Goal: Task Accomplishment & Management: Use online tool/utility

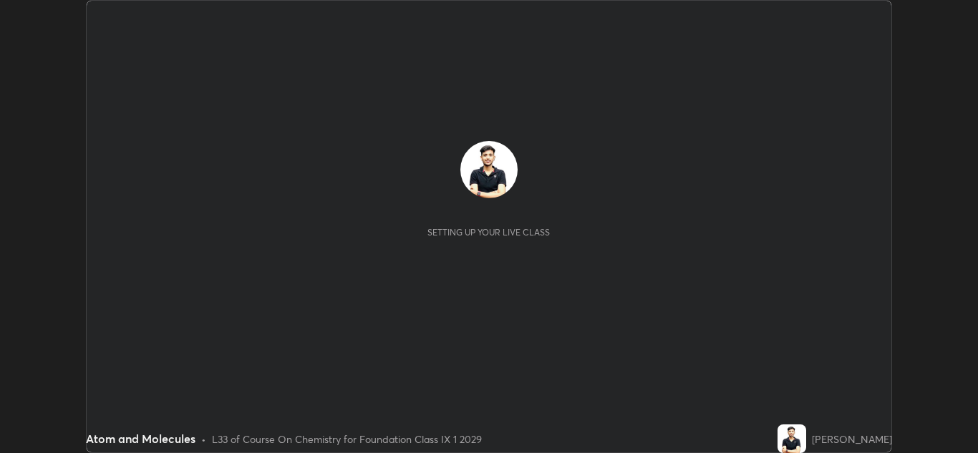
scroll to position [453, 978]
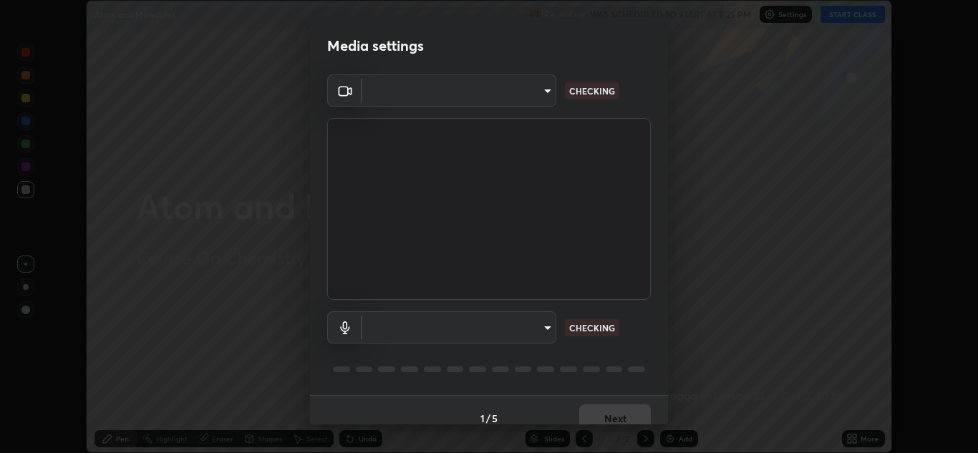
type input "00cb52ea7dbc067a4e9eba70c986ec13a5c87d59f38709f4e6374cce52915b34"
type input "9c1b285d99fe20f225937e4548c843fe66e293f4791396b353509b50ebaacb4e"
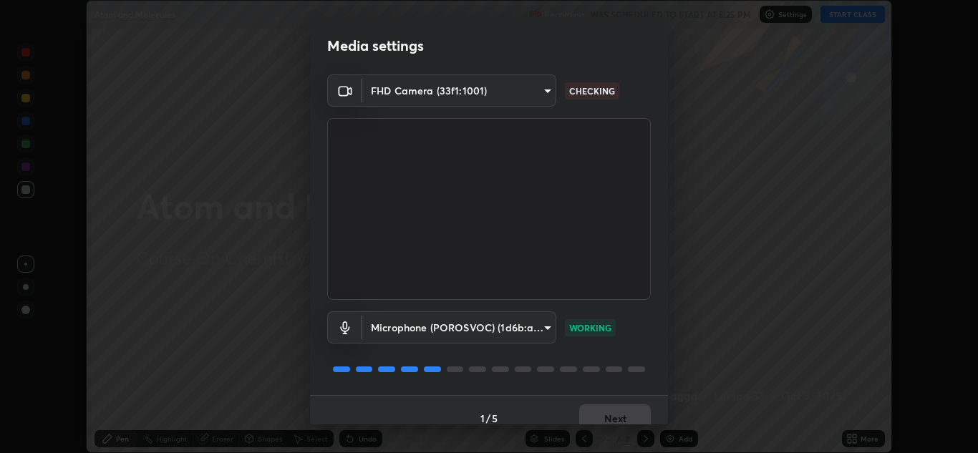
scroll to position [16, 0]
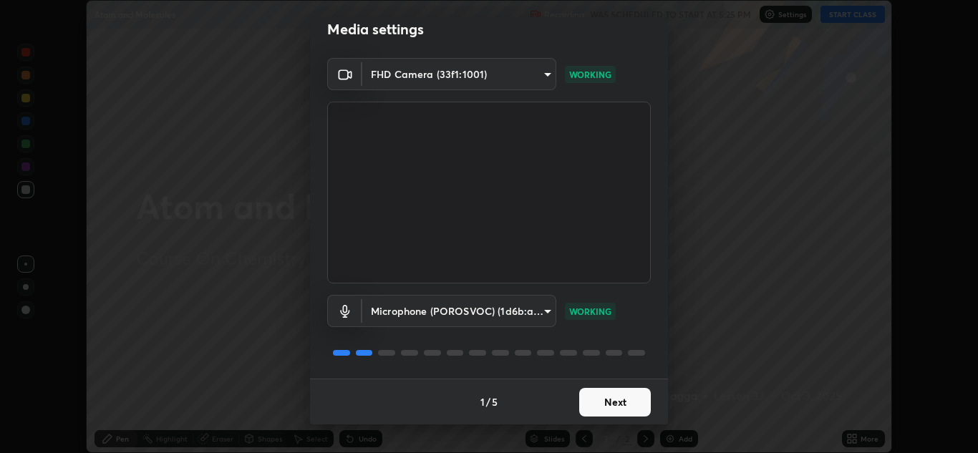
click at [603, 396] on button "Next" at bounding box center [615, 402] width 72 height 29
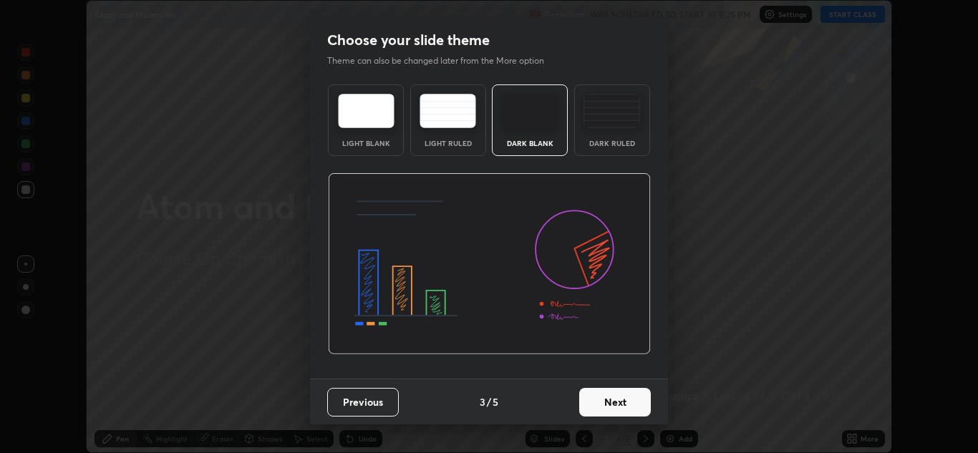
click at [609, 395] on button "Next" at bounding box center [615, 402] width 72 height 29
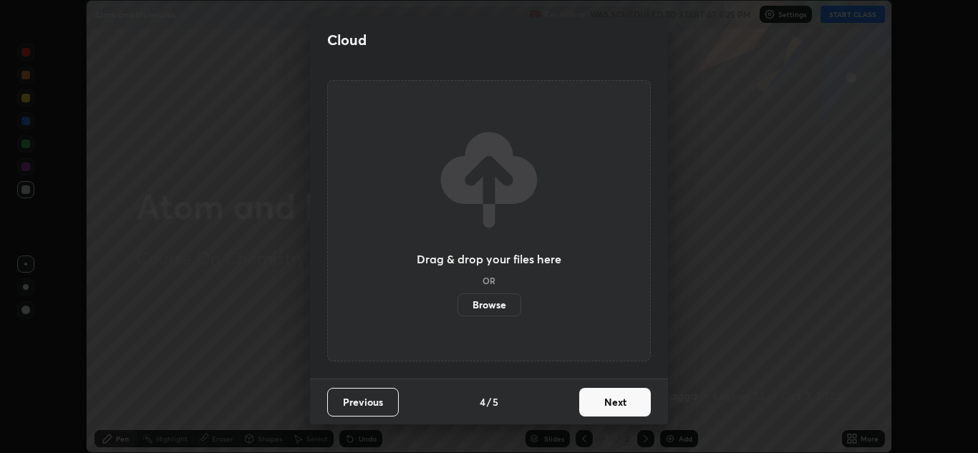
click at [611, 395] on button "Next" at bounding box center [615, 402] width 72 height 29
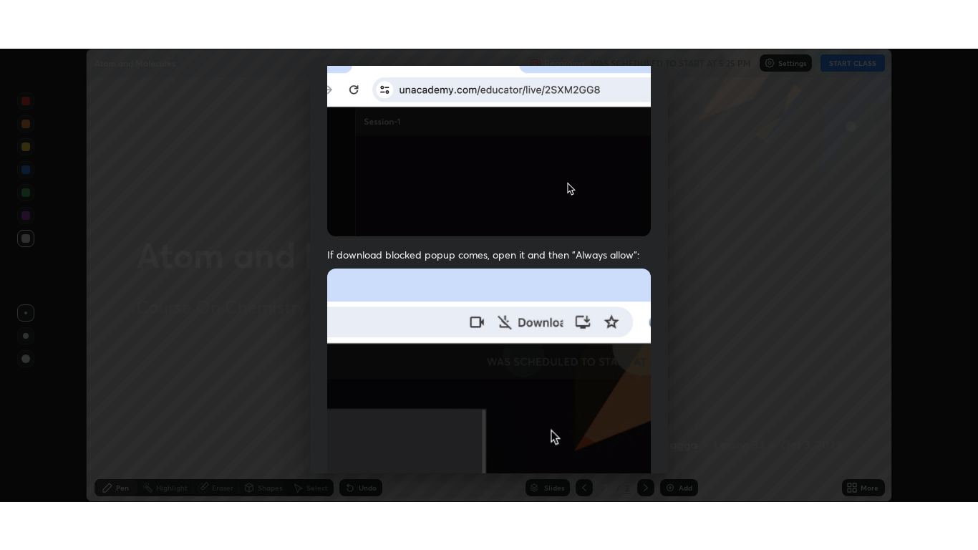
scroll to position [309, 0]
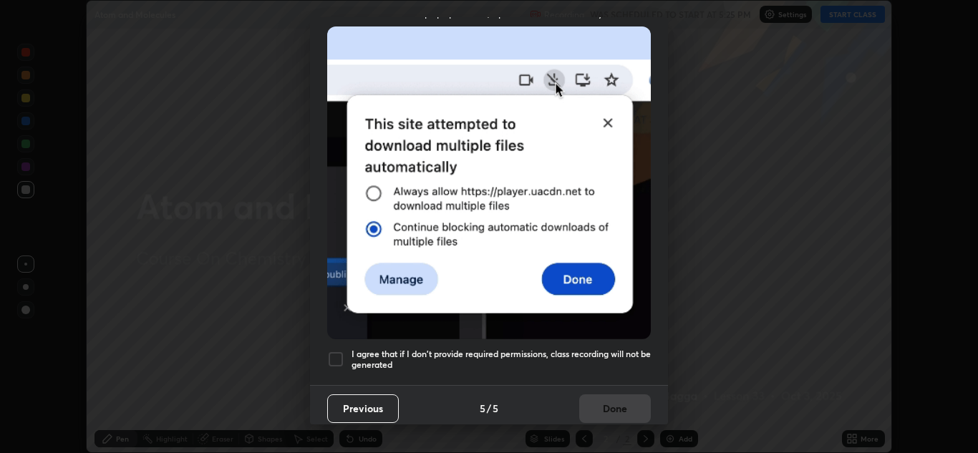
click at [341, 359] on div at bounding box center [335, 359] width 17 height 17
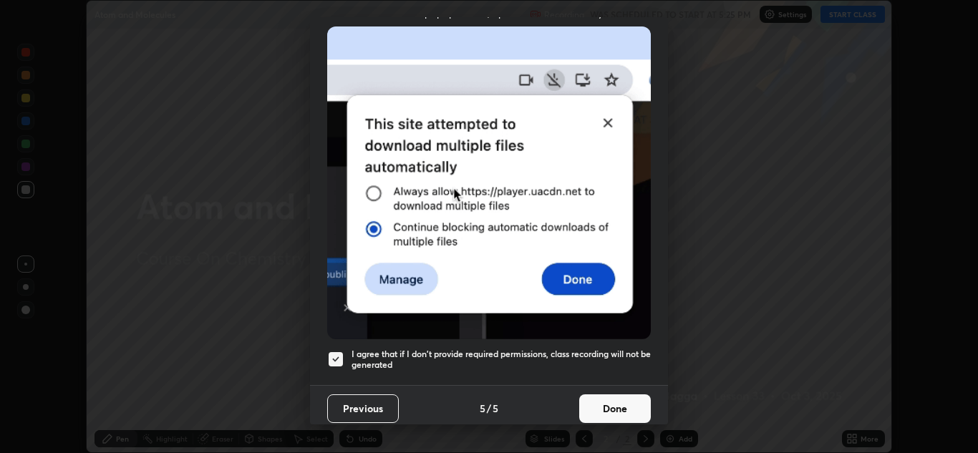
click at [617, 399] on button "Done" at bounding box center [615, 408] width 72 height 29
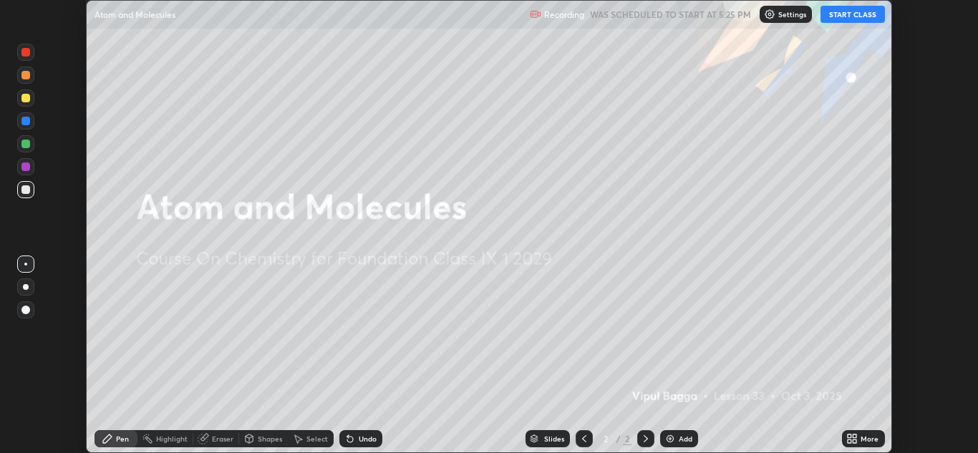
click at [846, 16] on button "START CLASS" at bounding box center [852, 14] width 64 height 17
click at [863, 433] on div "More" at bounding box center [863, 438] width 43 height 17
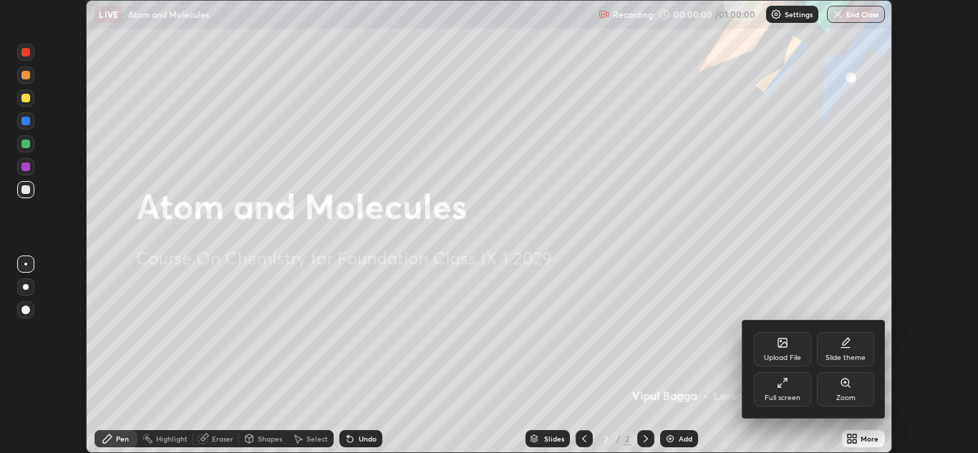
click at [798, 398] on div "Full screen" at bounding box center [783, 397] width 36 height 7
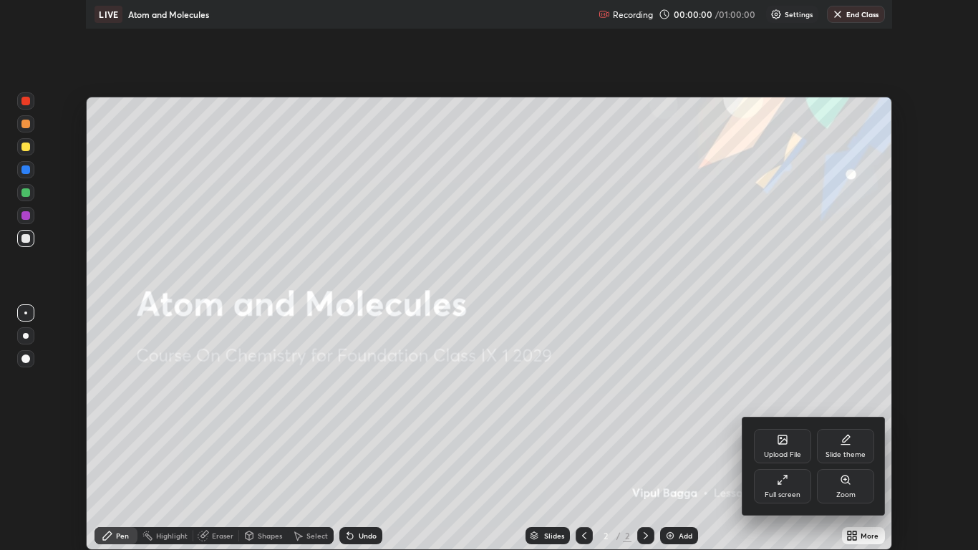
scroll to position [550, 978]
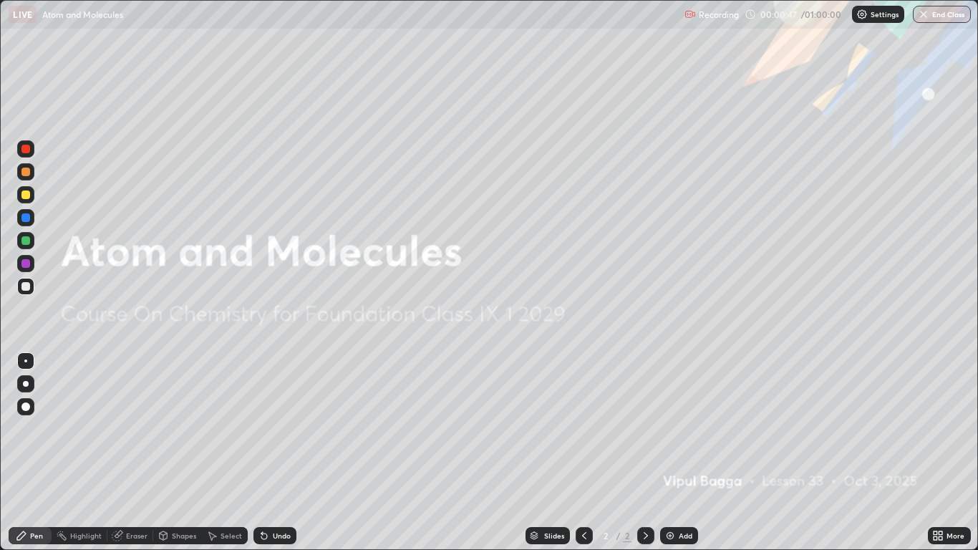
click at [24, 193] on div at bounding box center [25, 194] width 9 height 9
click at [25, 407] on div at bounding box center [25, 406] width 9 height 9
click at [674, 452] on img at bounding box center [669, 535] width 11 height 11
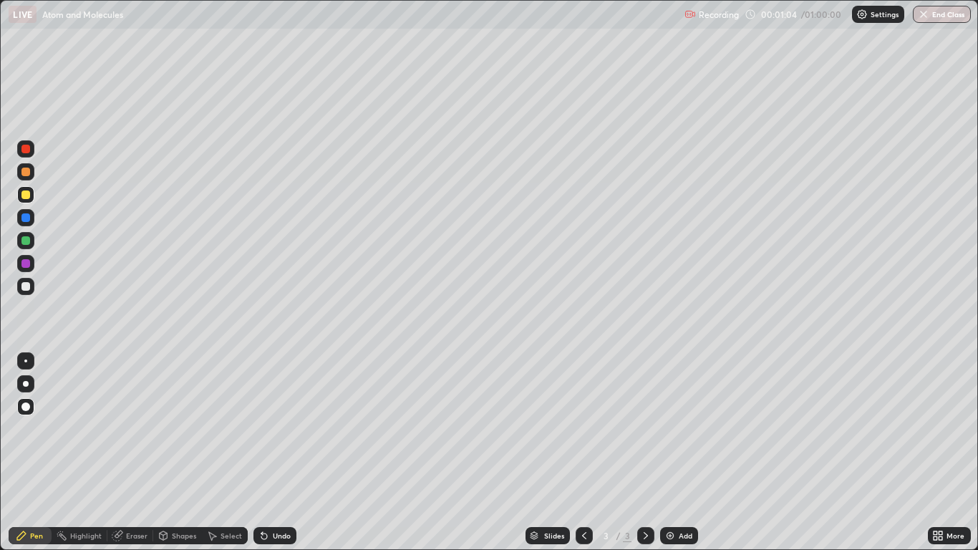
click at [24, 289] on div at bounding box center [25, 286] width 9 height 9
click at [127, 452] on div "Eraser" at bounding box center [136, 535] width 21 height 7
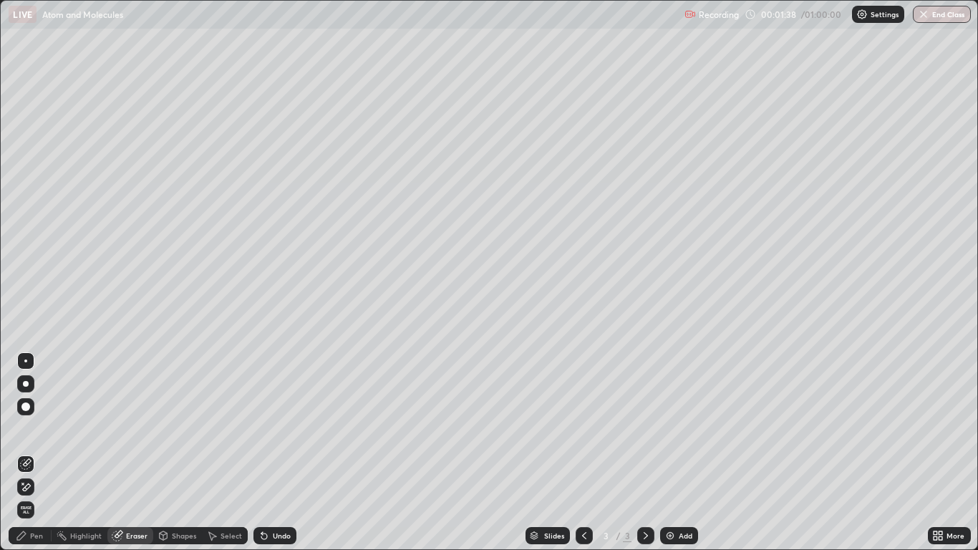
click at [23, 452] on icon at bounding box center [22, 483] width 1 height 1
click at [34, 452] on div "Pen" at bounding box center [36, 535] width 13 height 7
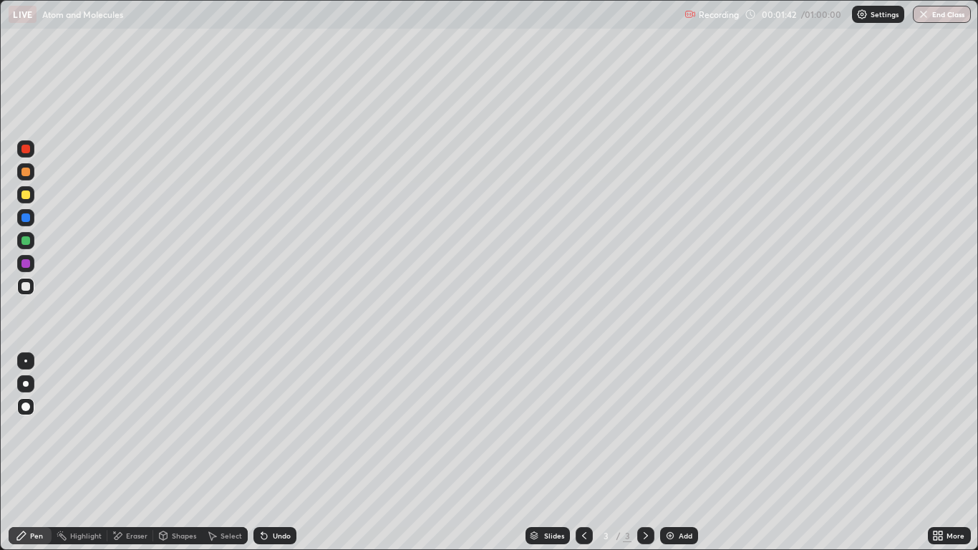
click at [26, 284] on div at bounding box center [25, 286] width 9 height 9
click at [24, 287] on div at bounding box center [25, 286] width 9 height 9
click at [39, 452] on div "Pen" at bounding box center [36, 535] width 13 height 7
click at [276, 452] on div "Undo" at bounding box center [282, 535] width 18 height 7
click at [273, 452] on div "Undo" at bounding box center [282, 535] width 18 height 7
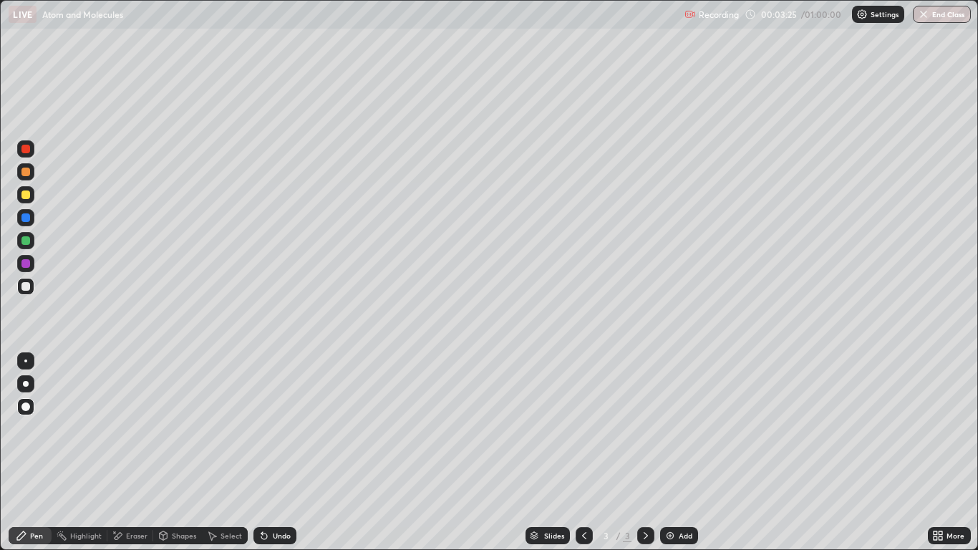
click at [281, 452] on div "Undo" at bounding box center [282, 535] width 18 height 7
click at [278, 452] on div "Undo" at bounding box center [282, 535] width 18 height 7
click at [281, 452] on div "Undo" at bounding box center [282, 535] width 18 height 7
click at [282, 452] on div "Undo" at bounding box center [282, 535] width 18 height 7
click at [281, 452] on div "Undo" at bounding box center [282, 535] width 18 height 7
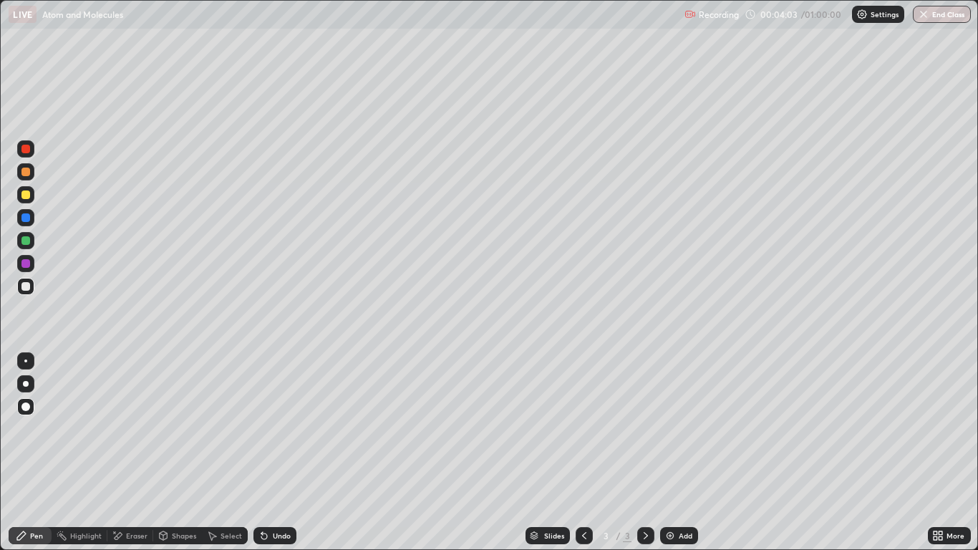
click at [282, 452] on div "Undo" at bounding box center [282, 535] width 18 height 7
click at [284, 452] on div "Undo" at bounding box center [282, 535] width 18 height 7
click at [282, 452] on div "Undo" at bounding box center [282, 535] width 18 height 7
click at [284, 452] on div "Undo" at bounding box center [282, 535] width 18 height 7
click at [280, 452] on div "Undo" at bounding box center [282, 535] width 18 height 7
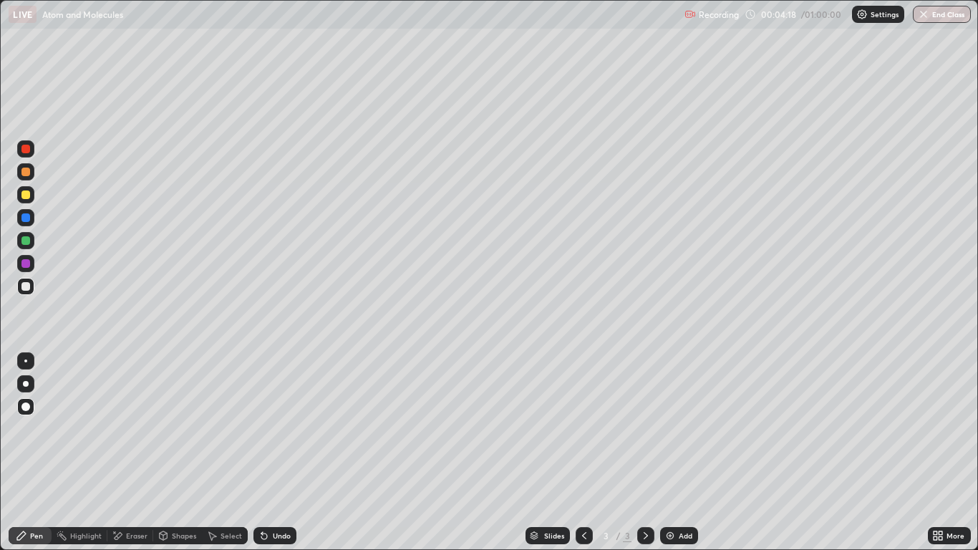
click at [285, 452] on div "Undo" at bounding box center [274, 535] width 43 height 17
click at [286, 452] on div "Undo" at bounding box center [274, 535] width 43 height 17
click at [287, 452] on div "Undo" at bounding box center [274, 535] width 43 height 17
click at [288, 452] on div "Undo" at bounding box center [274, 535] width 43 height 17
click at [289, 452] on div "Undo" at bounding box center [274, 535] width 43 height 17
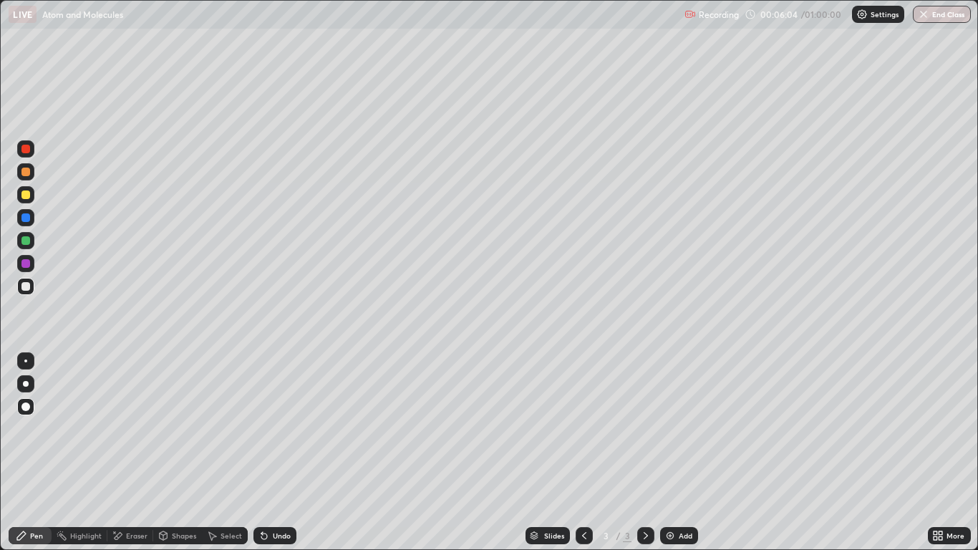
click at [26, 171] on div at bounding box center [25, 172] width 9 height 9
click at [29, 220] on div at bounding box center [25, 217] width 9 height 9
click at [32, 262] on div at bounding box center [25, 263] width 17 height 17
click at [682, 452] on div "Add" at bounding box center [679, 535] width 38 height 17
click at [29, 284] on div at bounding box center [25, 286] width 9 height 9
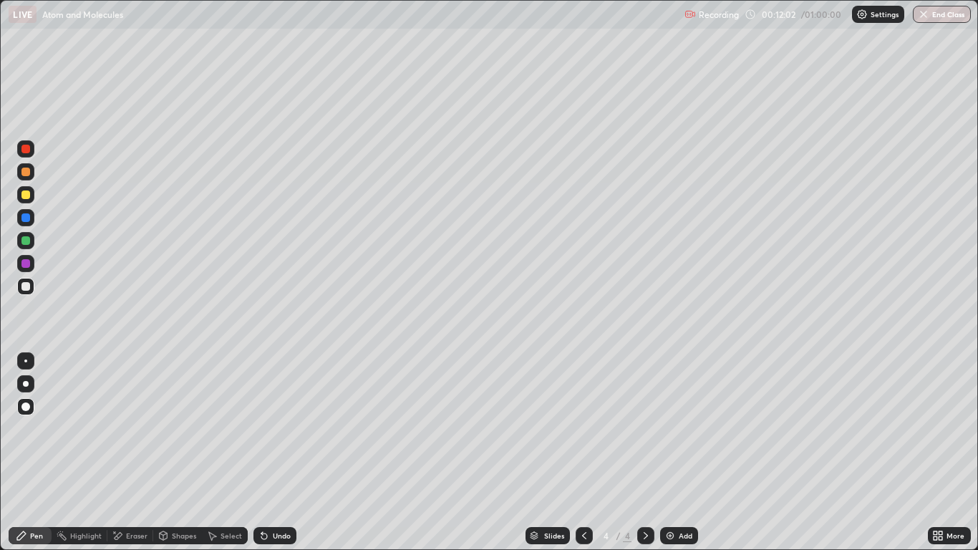
click at [26, 175] on div at bounding box center [25, 172] width 9 height 9
click at [26, 220] on div at bounding box center [25, 217] width 9 height 9
click at [24, 236] on div at bounding box center [25, 240] width 17 height 17
click at [278, 452] on div "Undo" at bounding box center [274, 535] width 43 height 17
click at [31, 287] on div at bounding box center [25, 286] width 17 height 17
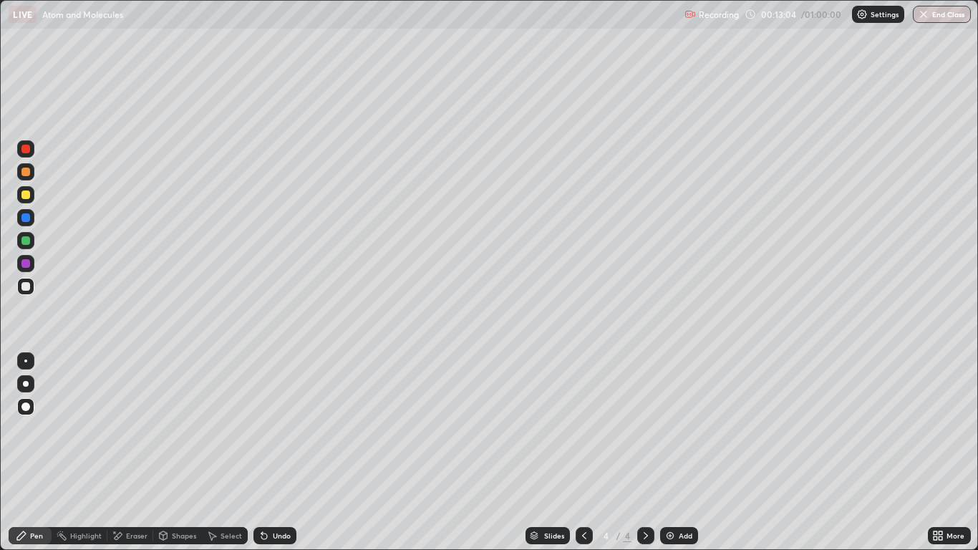
click at [29, 293] on div at bounding box center [25, 286] width 17 height 17
click at [24, 289] on div at bounding box center [25, 286] width 9 height 9
click at [31, 452] on div "Pen" at bounding box center [36, 535] width 13 height 7
click at [40, 452] on div "Pen" at bounding box center [36, 535] width 13 height 7
click at [22, 284] on div at bounding box center [25, 286] width 9 height 9
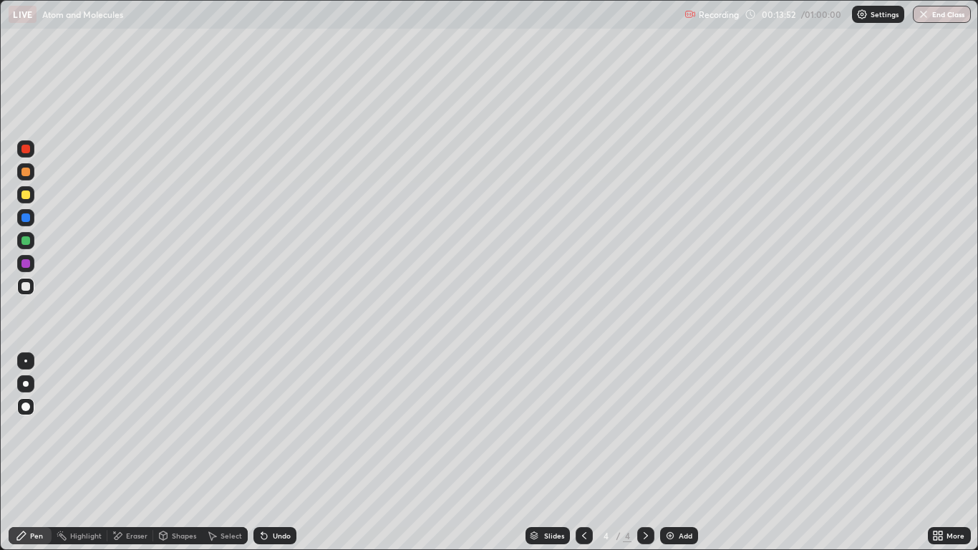
click at [675, 452] on img at bounding box center [669, 535] width 11 height 11
click at [178, 452] on div "Shapes" at bounding box center [184, 535] width 24 height 7
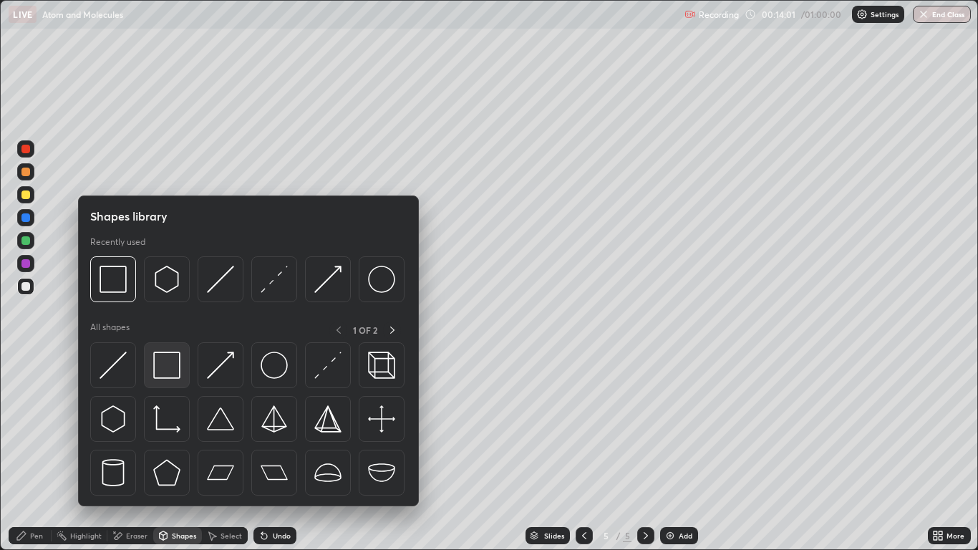
click at [158, 362] on img at bounding box center [166, 365] width 27 height 27
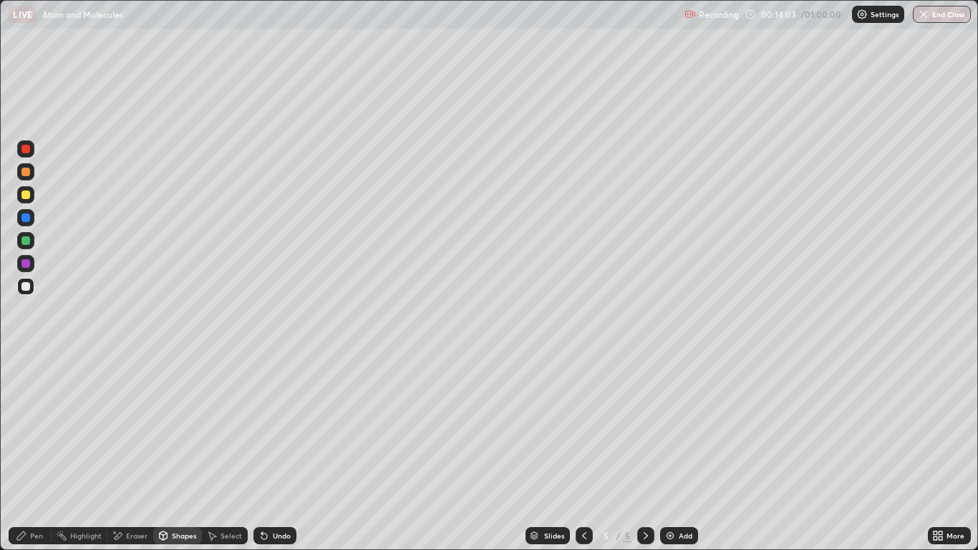
click at [37, 452] on div "Pen" at bounding box center [36, 535] width 13 height 7
click at [25, 286] on div at bounding box center [25, 286] width 9 height 9
click at [24, 196] on div at bounding box center [25, 194] width 9 height 9
click at [27, 217] on div at bounding box center [25, 217] width 9 height 9
click at [26, 286] on div at bounding box center [25, 286] width 9 height 9
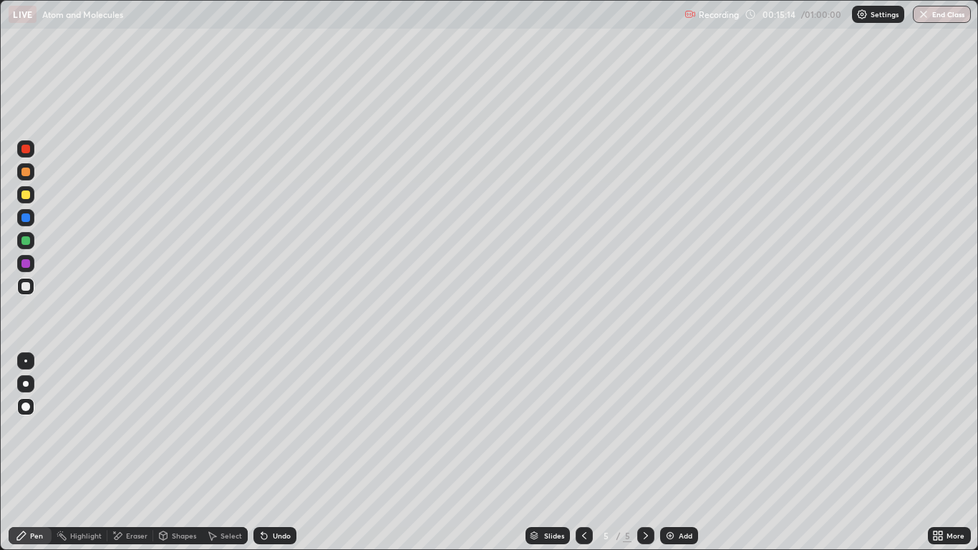
click at [24, 236] on div at bounding box center [25, 240] width 17 height 17
click at [27, 261] on div at bounding box center [25, 263] width 9 height 9
click at [582, 452] on icon at bounding box center [583, 535] width 11 height 11
click at [643, 452] on icon at bounding box center [645, 535] width 11 height 11
click at [22, 152] on div at bounding box center [25, 149] width 9 height 9
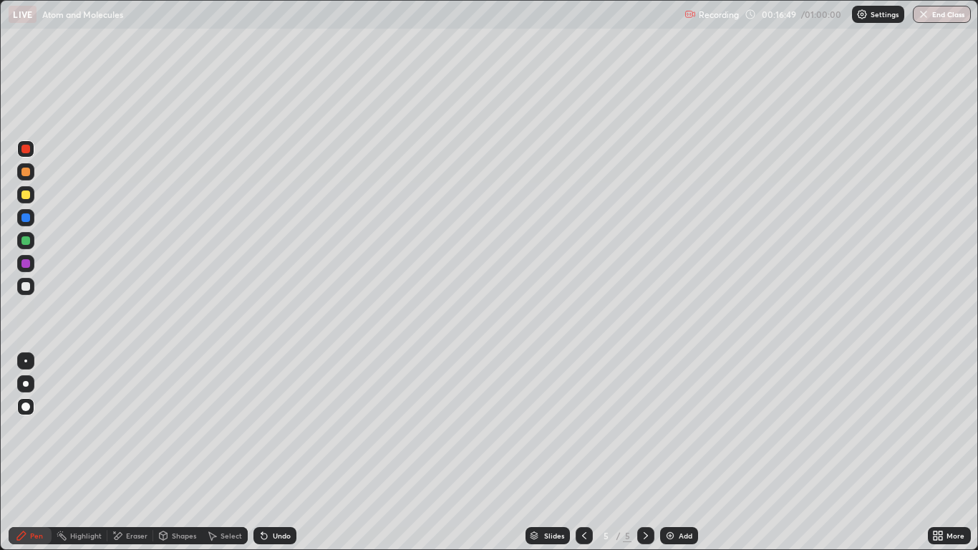
click at [26, 241] on div at bounding box center [25, 240] width 9 height 9
click at [26, 244] on div at bounding box center [25, 240] width 9 height 9
click at [21, 242] on div at bounding box center [25, 240] width 9 height 9
click at [675, 452] on img at bounding box center [669, 535] width 11 height 11
click at [24, 289] on div at bounding box center [25, 286] width 9 height 9
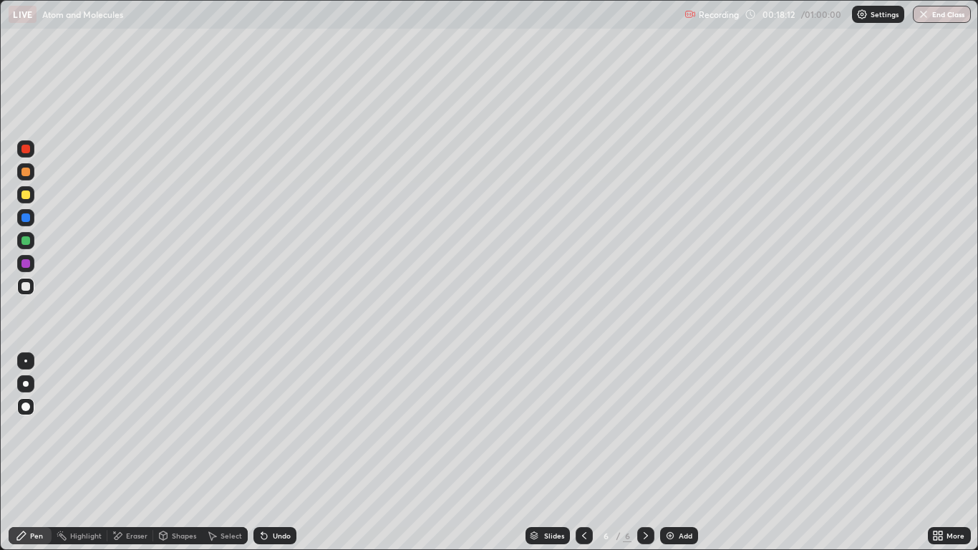
click at [193, 452] on div "Shapes" at bounding box center [177, 535] width 49 height 17
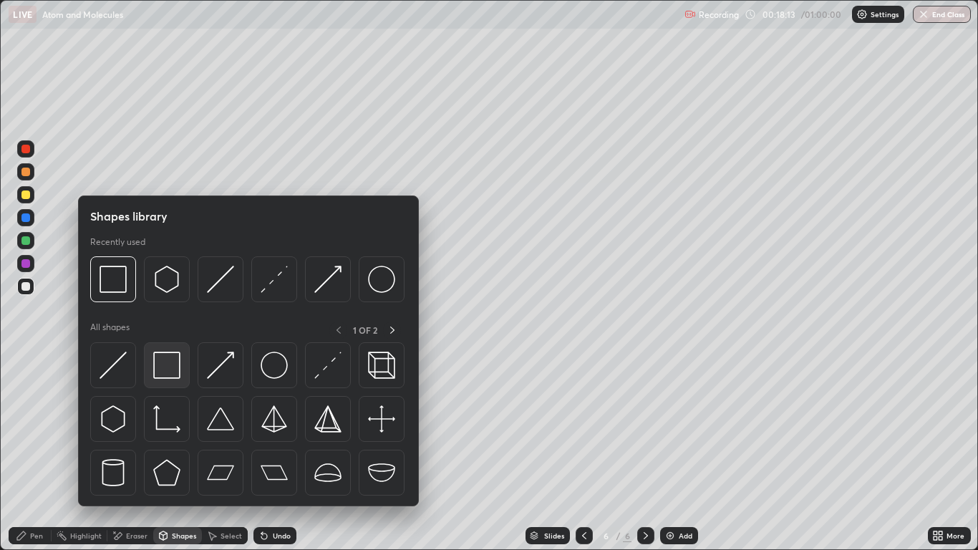
click at [168, 370] on img at bounding box center [166, 365] width 27 height 27
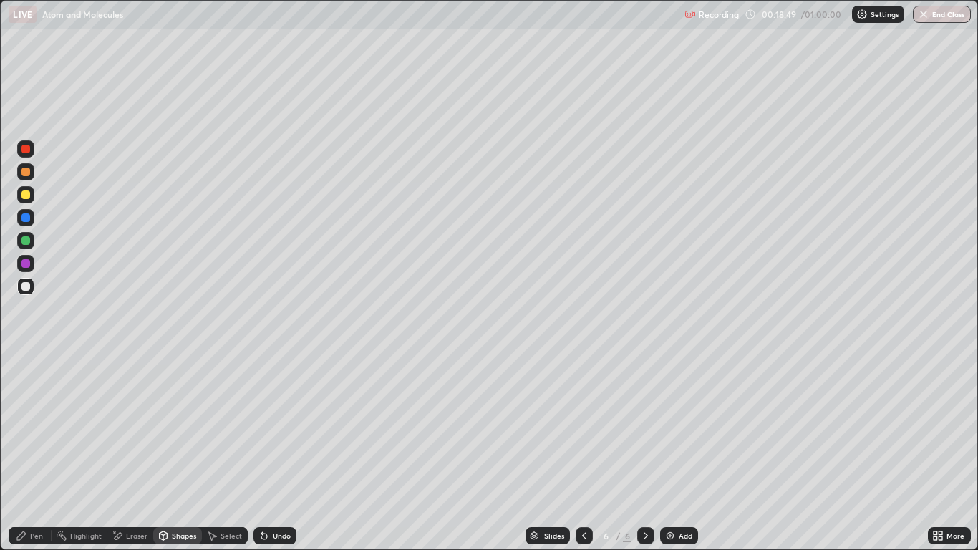
click at [24, 177] on div at bounding box center [25, 171] width 17 height 17
click at [273, 452] on div "Undo" at bounding box center [282, 535] width 18 height 7
click at [31, 452] on div "Pen" at bounding box center [30, 535] width 43 height 17
click at [27, 282] on div at bounding box center [25, 286] width 9 height 9
click at [26, 264] on div at bounding box center [25, 263] width 9 height 9
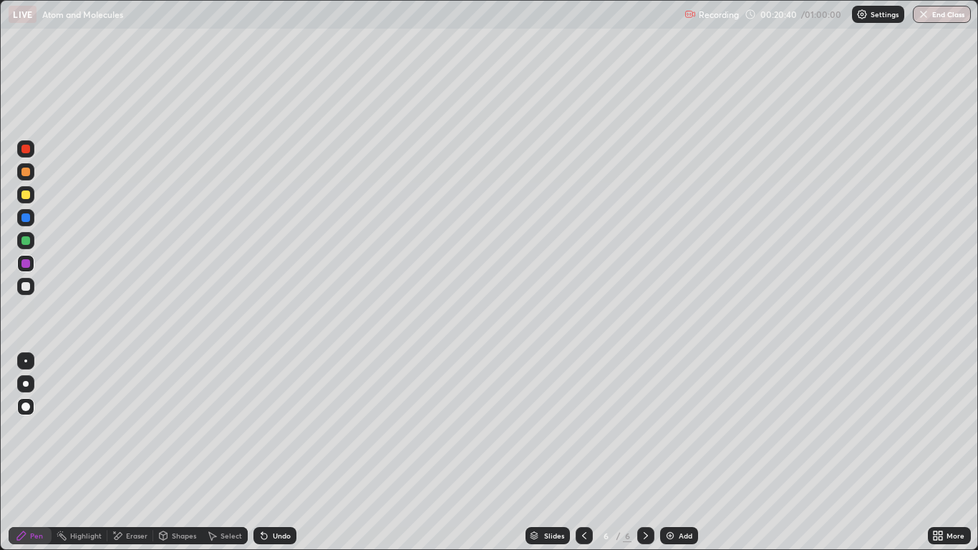
click at [26, 284] on div at bounding box center [25, 286] width 9 height 9
click at [27, 243] on div at bounding box center [25, 240] width 9 height 9
click at [670, 452] on img at bounding box center [669, 535] width 11 height 11
click at [28, 287] on div at bounding box center [25, 286] width 9 height 9
click at [24, 196] on div at bounding box center [25, 194] width 9 height 9
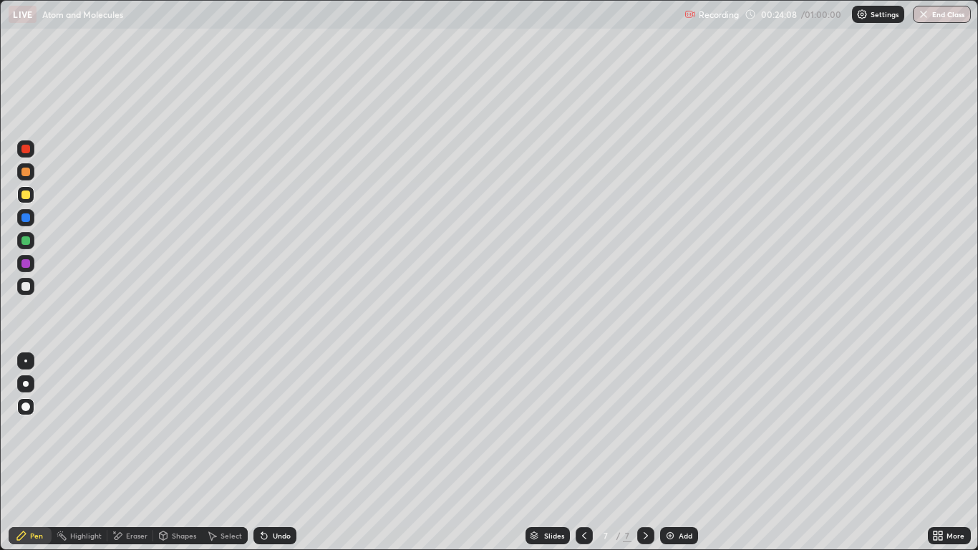
click at [24, 174] on div at bounding box center [25, 172] width 9 height 9
click at [681, 452] on div "Add" at bounding box center [686, 535] width 14 height 7
click at [22, 190] on div at bounding box center [25, 194] width 9 height 9
click at [21, 242] on div at bounding box center [25, 240] width 9 height 9
click at [24, 172] on div at bounding box center [25, 172] width 9 height 9
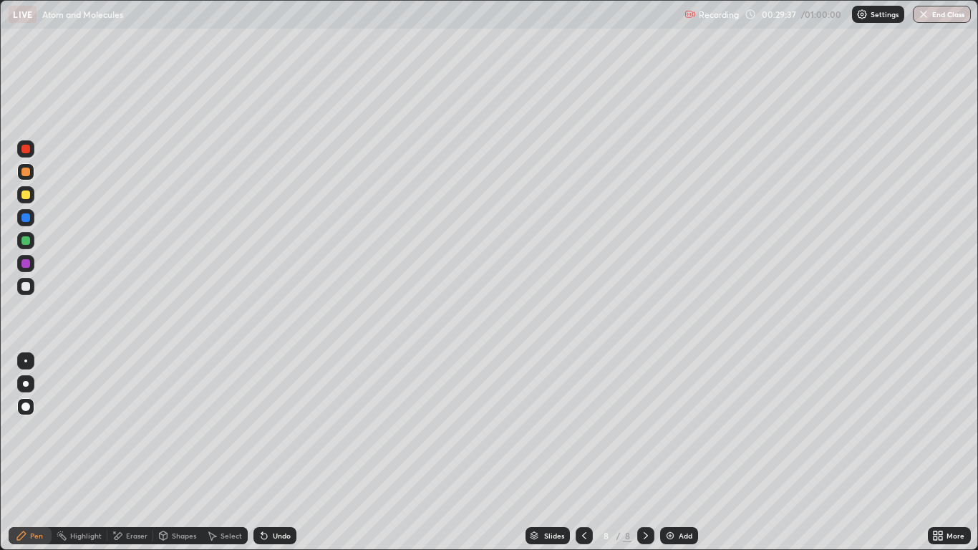
click at [24, 194] on div at bounding box center [25, 194] width 9 height 9
click at [28, 147] on div at bounding box center [25, 149] width 9 height 9
click at [26, 286] on div at bounding box center [25, 286] width 9 height 9
click at [666, 452] on img at bounding box center [669, 535] width 11 height 11
click at [27, 283] on div at bounding box center [25, 286] width 9 height 9
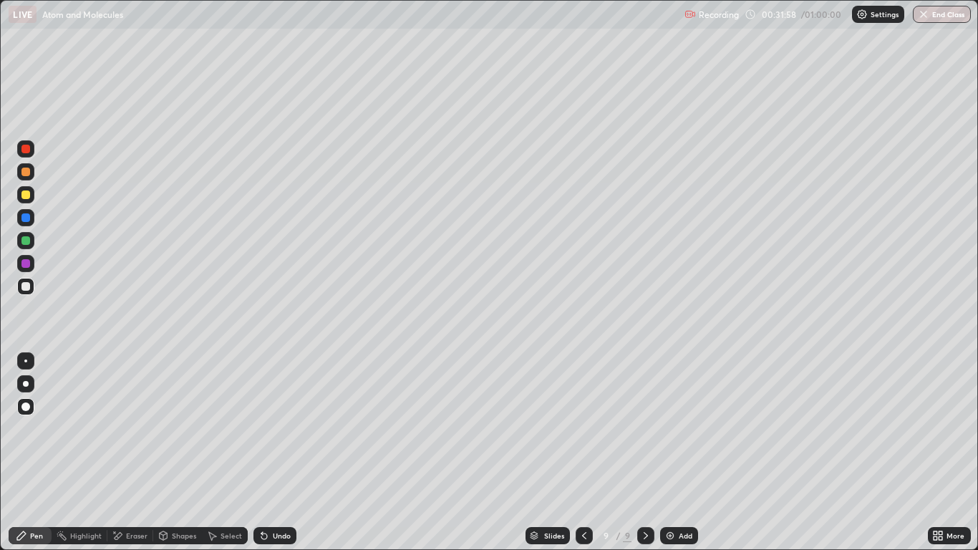
click at [41, 452] on div "Pen" at bounding box center [36, 535] width 13 height 7
click at [22, 284] on div at bounding box center [25, 286] width 9 height 9
click at [183, 452] on div "Shapes" at bounding box center [184, 535] width 24 height 7
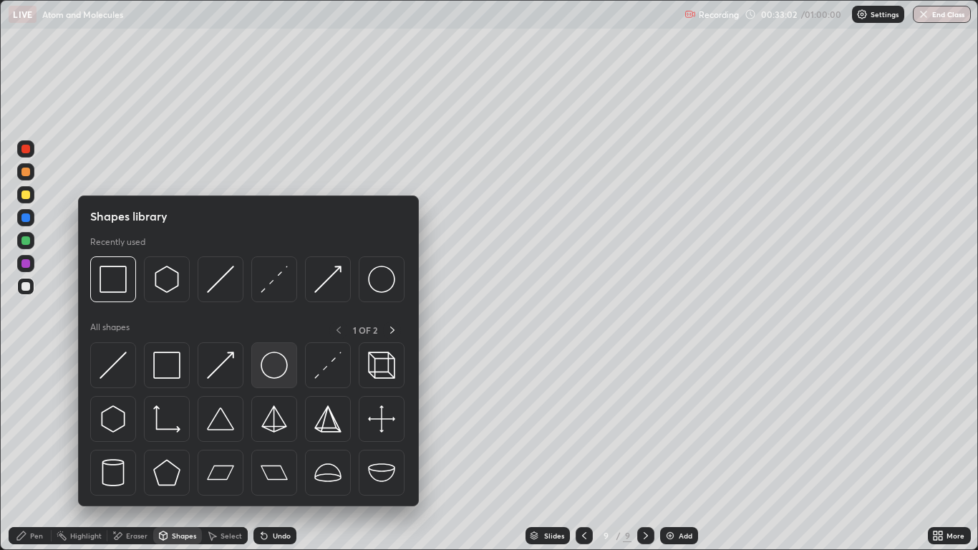
click at [273, 359] on img at bounding box center [274, 365] width 27 height 27
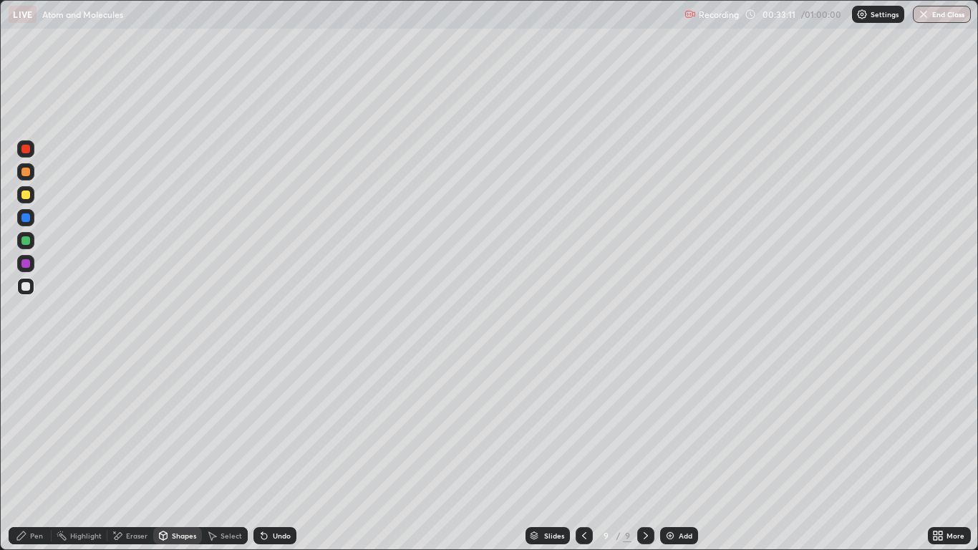
click at [284, 452] on div "Undo" at bounding box center [274, 535] width 43 height 17
click at [34, 452] on div "Pen" at bounding box center [36, 535] width 13 height 7
click at [26, 288] on div at bounding box center [25, 286] width 9 height 9
click at [182, 452] on div "Shapes" at bounding box center [184, 535] width 24 height 7
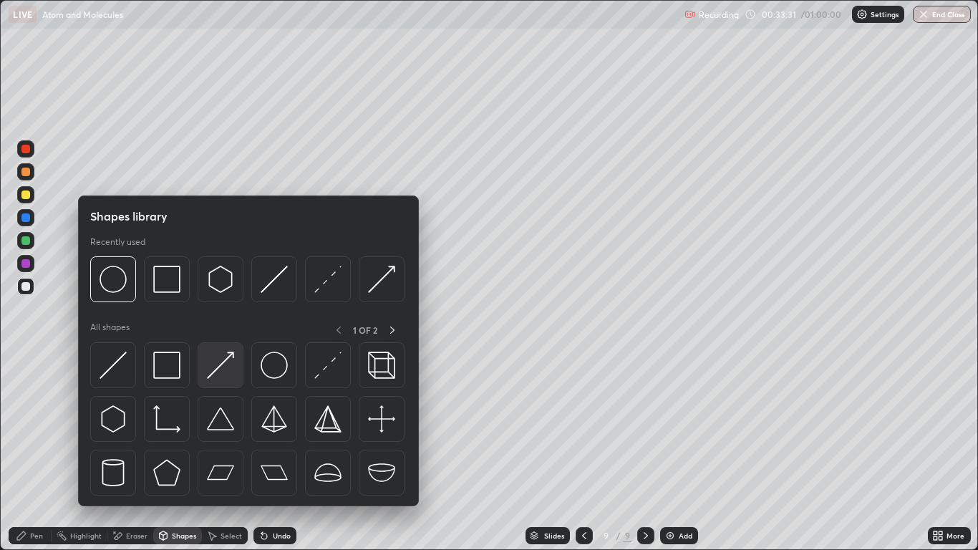
click at [218, 360] on img at bounding box center [220, 365] width 27 height 27
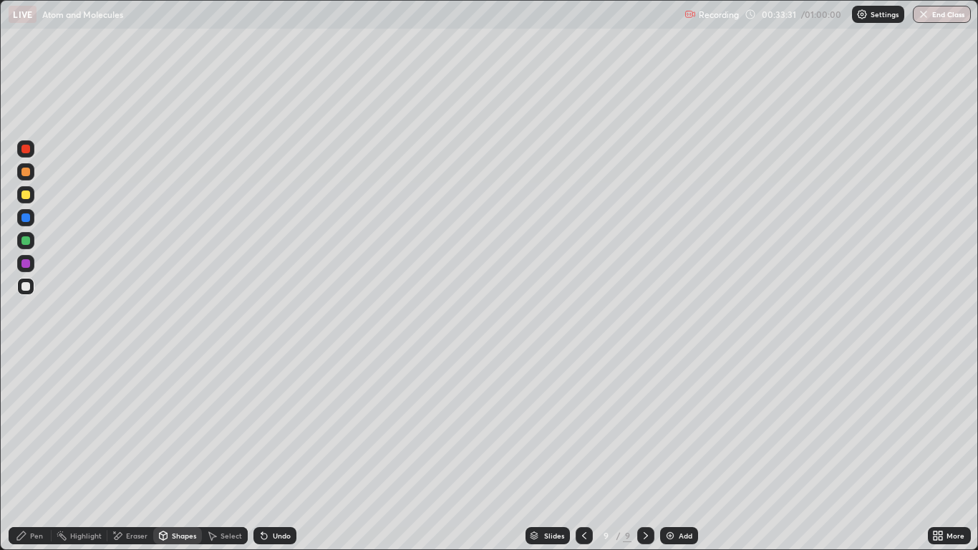
click at [24, 195] on div at bounding box center [25, 194] width 9 height 9
click at [38, 452] on div "Pen" at bounding box center [36, 535] width 13 height 7
click at [26, 262] on div at bounding box center [25, 263] width 9 height 9
click at [27, 218] on div at bounding box center [25, 217] width 9 height 9
click at [179, 452] on div "Shapes" at bounding box center [184, 535] width 24 height 7
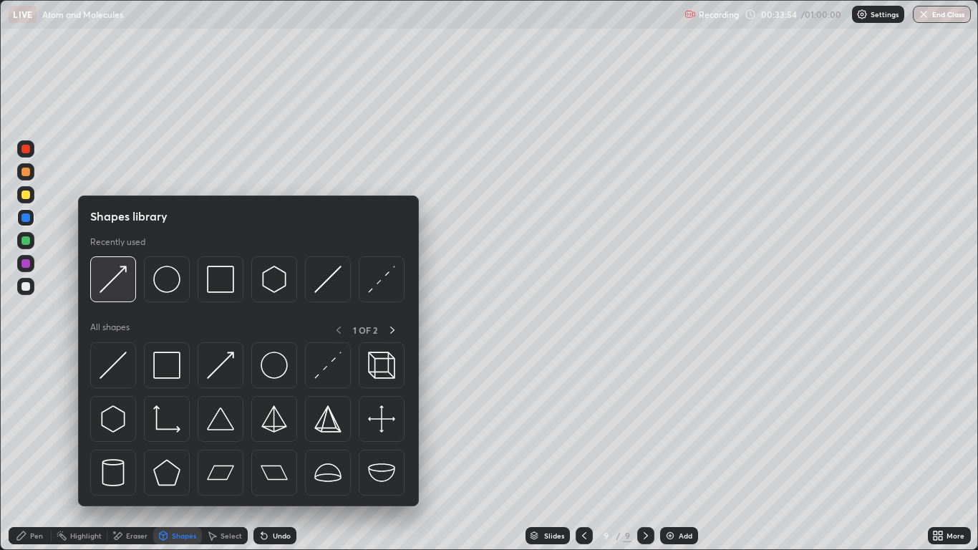
click at [129, 278] on div at bounding box center [113, 279] width 46 height 46
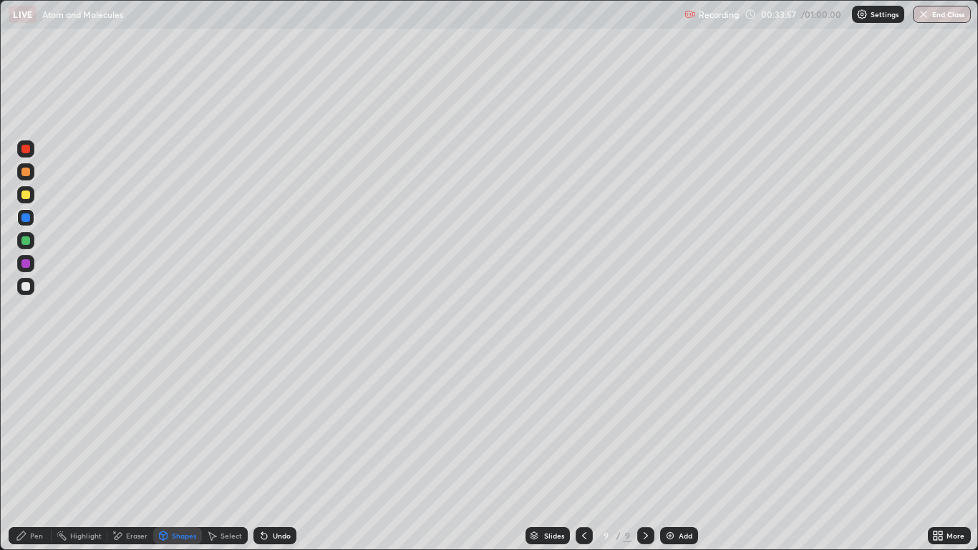
click at [26, 452] on icon at bounding box center [21, 535] width 9 height 9
click at [24, 290] on div at bounding box center [25, 286] width 9 height 9
click at [28, 289] on div at bounding box center [25, 286] width 9 height 9
click at [26, 169] on div at bounding box center [25, 172] width 9 height 9
click at [26, 152] on div at bounding box center [25, 149] width 9 height 9
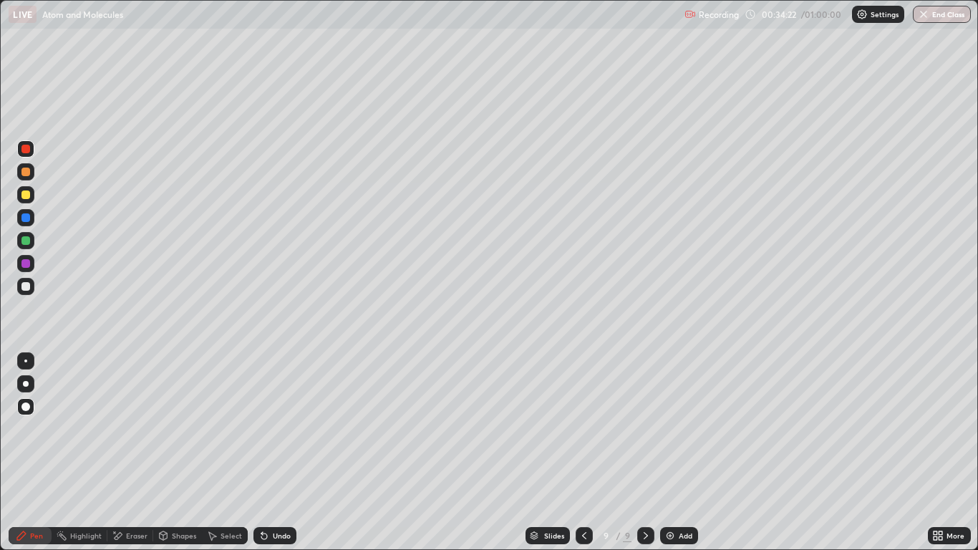
click at [25, 147] on div at bounding box center [25, 149] width 9 height 9
click at [25, 166] on div at bounding box center [25, 171] width 17 height 17
click at [23, 147] on div at bounding box center [25, 149] width 9 height 9
click at [175, 452] on div "Shapes" at bounding box center [184, 535] width 24 height 7
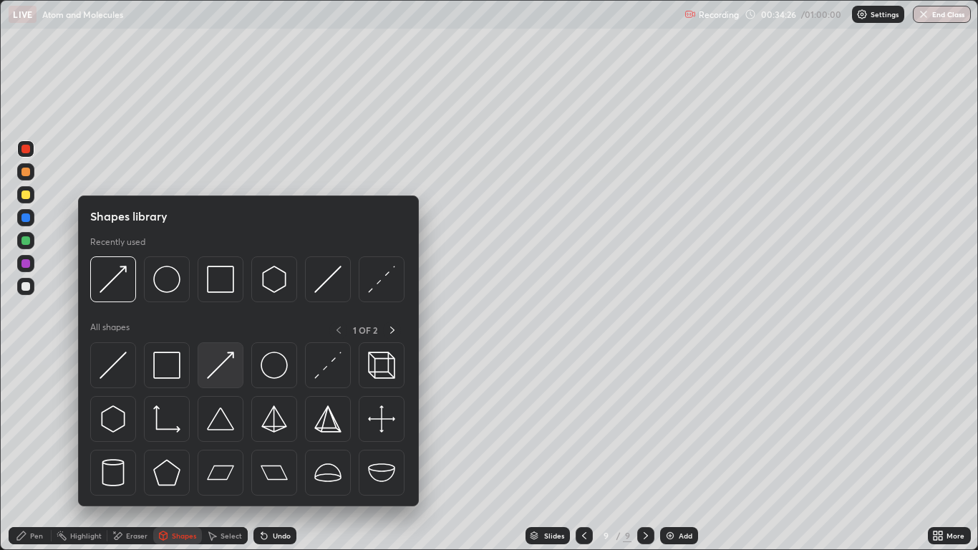
click at [226, 363] on img at bounding box center [220, 365] width 27 height 27
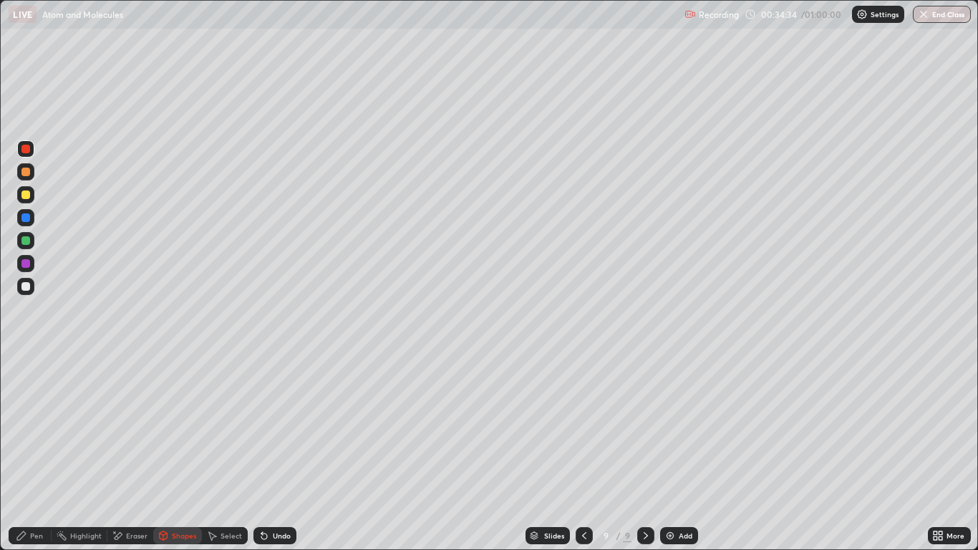
click at [42, 452] on div "Pen" at bounding box center [36, 535] width 13 height 7
click at [26, 285] on div at bounding box center [25, 286] width 9 height 9
click at [28, 290] on div at bounding box center [25, 286] width 9 height 9
click at [182, 452] on div "Shapes" at bounding box center [184, 535] width 24 height 7
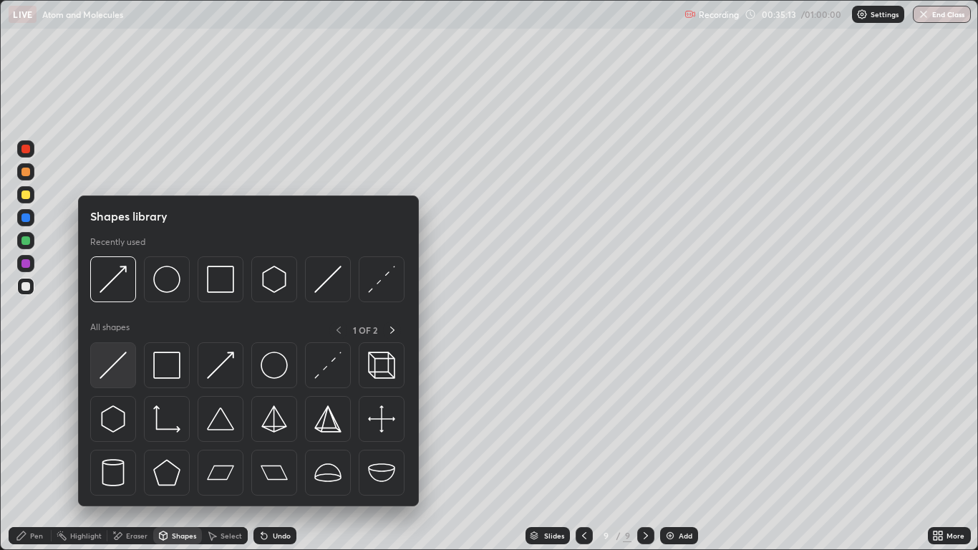
click at [121, 377] on img at bounding box center [113, 365] width 27 height 27
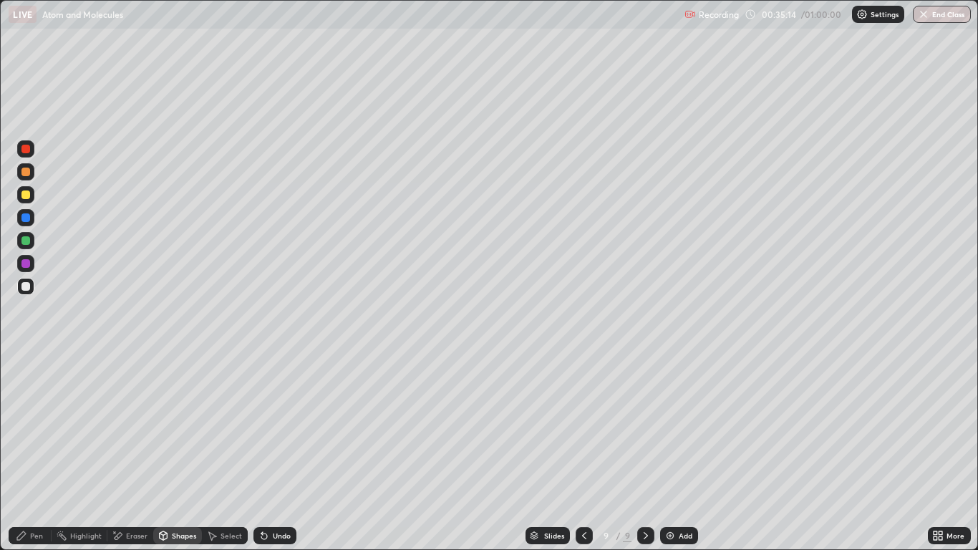
click at [39, 452] on div "Pen" at bounding box center [36, 535] width 13 height 7
click at [29, 288] on div at bounding box center [25, 286] width 9 height 9
click at [34, 452] on div "Pen" at bounding box center [36, 535] width 13 height 7
click at [130, 452] on div "Eraser" at bounding box center [136, 535] width 21 height 7
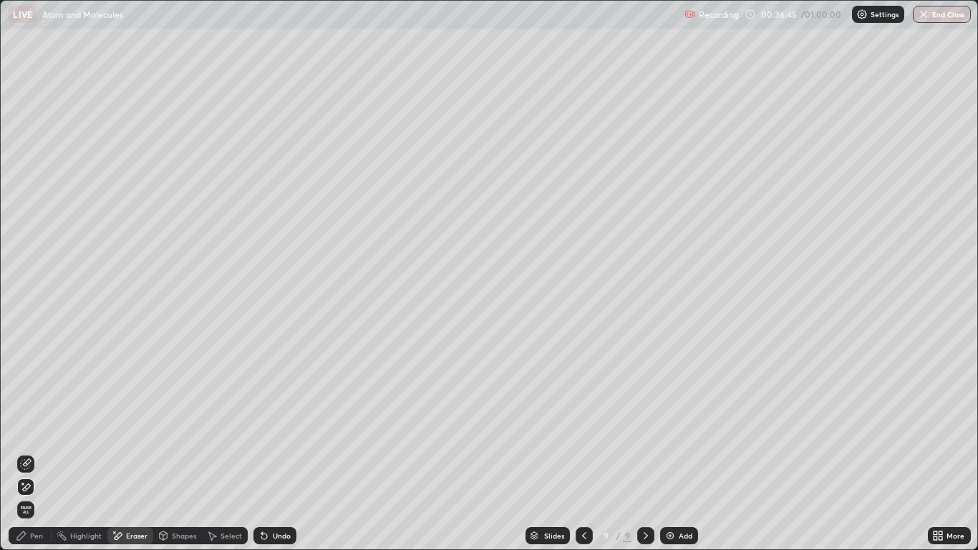
click at [42, 452] on div "Pen" at bounding box center [36, 535] width 13 height 7
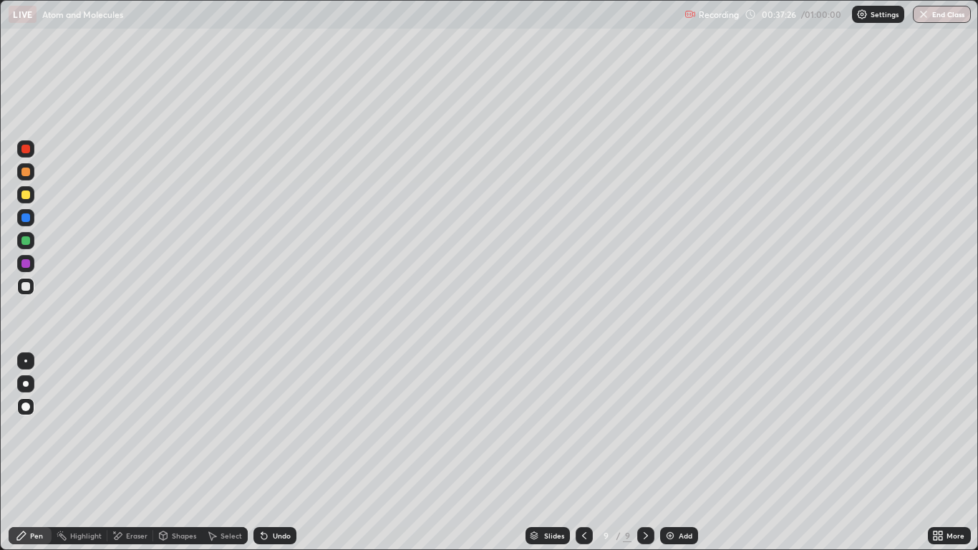
click at [26, 289] on div at bounding box center [25, 286] width 9 height 9
click at [26, 291] on div at bounding box center [25, 286] width 17 height 17
click at [35, 452] on div "Pen" at bounding box center [30, 535] width 43 height 17
click at [26, 286] on div at bounding box center [25, 286] width 9 height 9
click at [677, 452] on div "Add" at bounding box center [679, 535] width 38 height 17
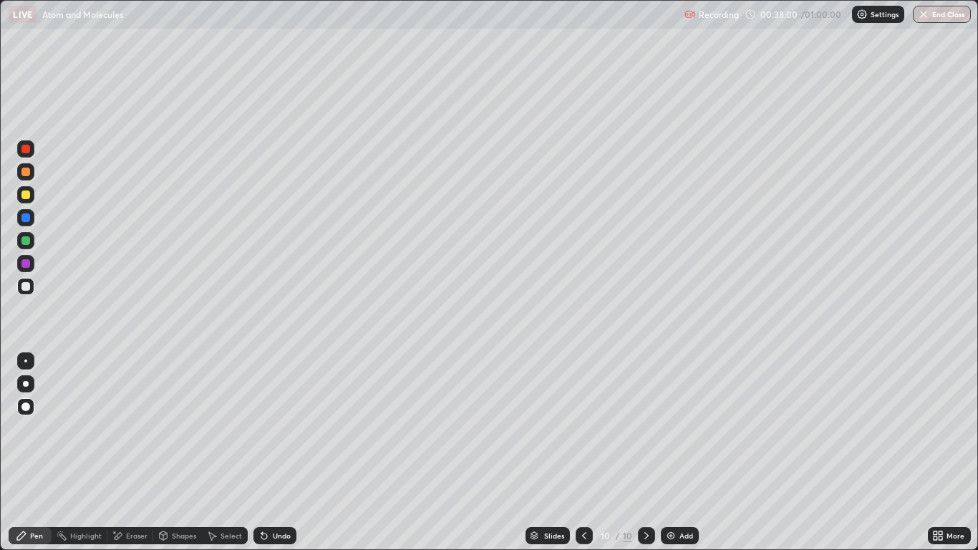
click at [183, 452] on div "Shapes" at bounding box center [184, 535] width 24 height 7
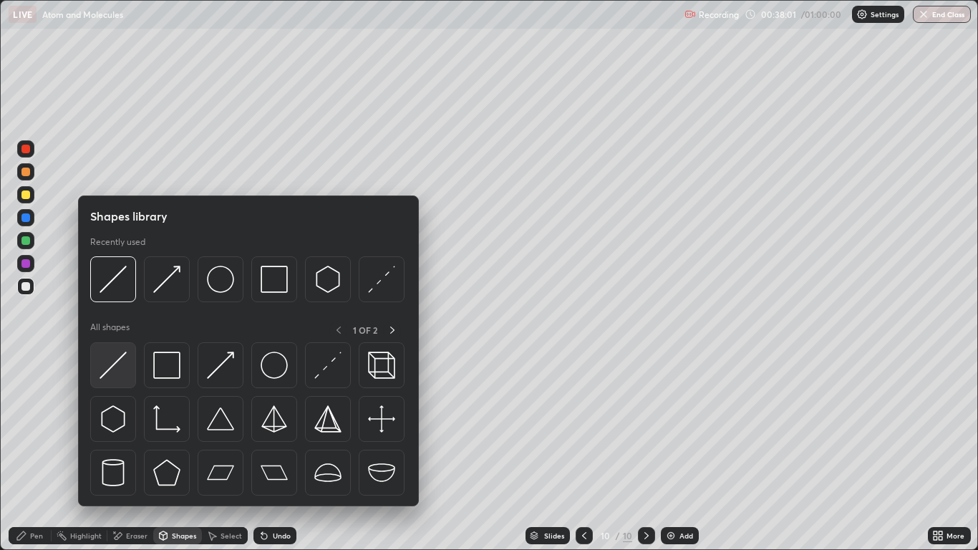
click at [110, 362] on img at bounding box center [113, 365] width 27 height 27
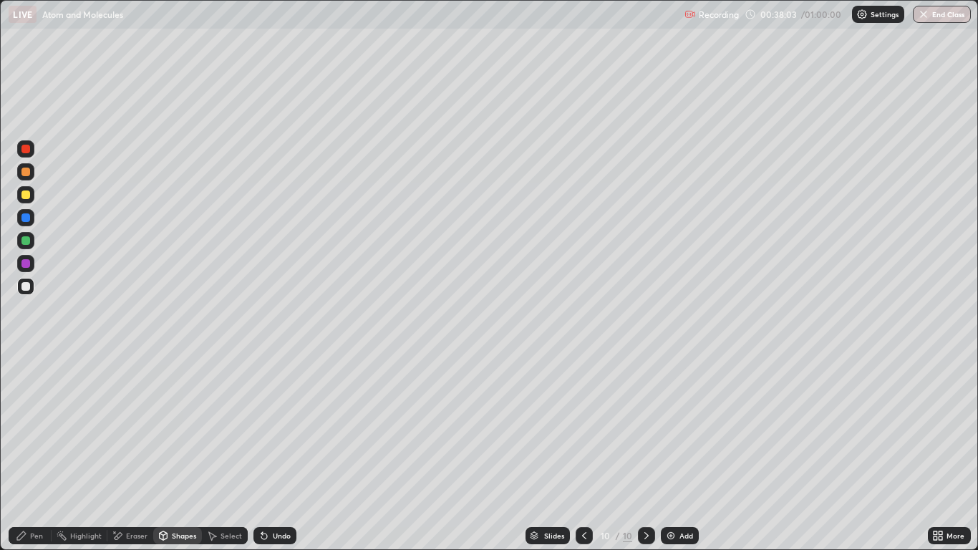
click at [38, 452] on div "Pen" at bounding box center [36, 535] width 13 height 7
click at [24, 193] on div at bounding box center [25, 194] width 9 height 9
click at [274, 452] on div "Undo" at bounding box center [282, 535] width 18 height 7
click at [273, 452] on div "Undo" at bounding box center [282, 535] width 18 height 7
click at [278, 452] on div "Undo" at bounding box center [274, 535] width 43 height 17
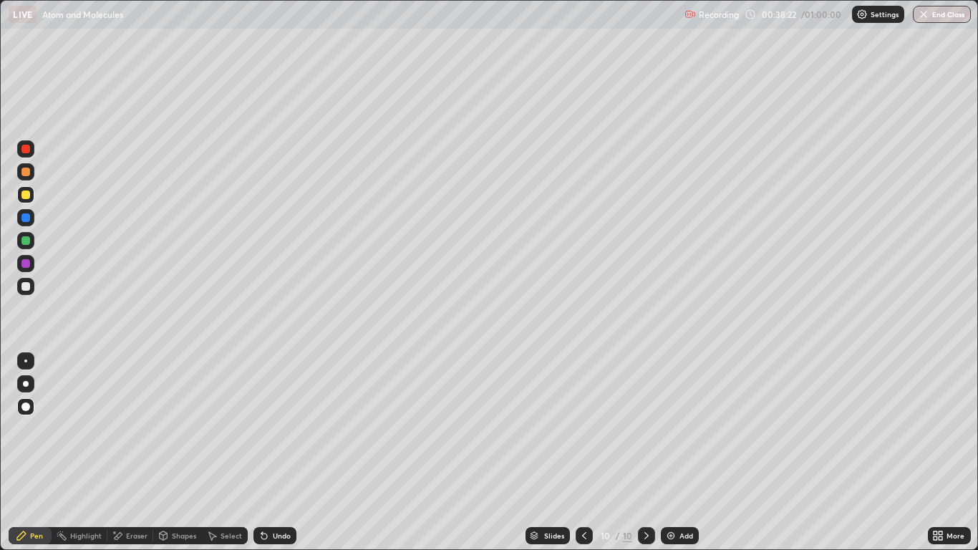
click at [278, 452] on div "Undo" at bounding box center [274, 535] width 43 height 17
click at [29, 289] on div at bounding box center [25, 286] width 9 height 9
click at [21, 290] on div at bounding box center [25, 286] width 17 height 17
click at [262, 452] on icon at bounding box center [264, 536] width 6 height 6
click at [26, 215] on div at bounding box center [25, 217] width 9 height 9
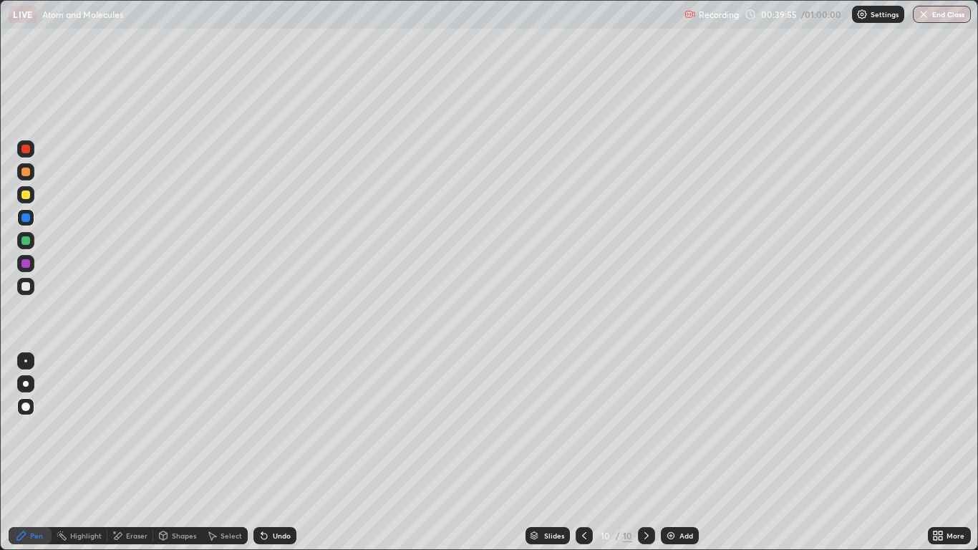
click at [34, 241] on div at bounding box center [25, 240] width 17 height 17
click at [29, 281] on div at bounding box center [25, 286] width 17 height 17
click at [24, 238] on div at bounding box center [25, 240] width 9 height 9
click at [29, 288] on div at bounding box center [25, 286] width 9 height 9
click at [23, 238] on div at bounding box center [25, 240] width 9 height 9
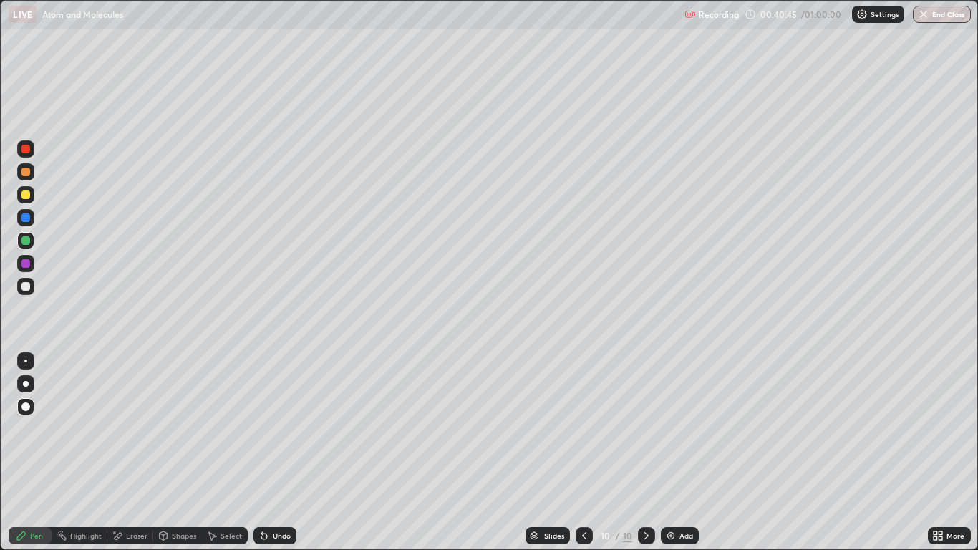
click at [27, 283] on div at bounding box center [25, 286] width 9 height 9
click at [568, 452] on div "Slides" at bounding box center [547, 535] width 44 height 17
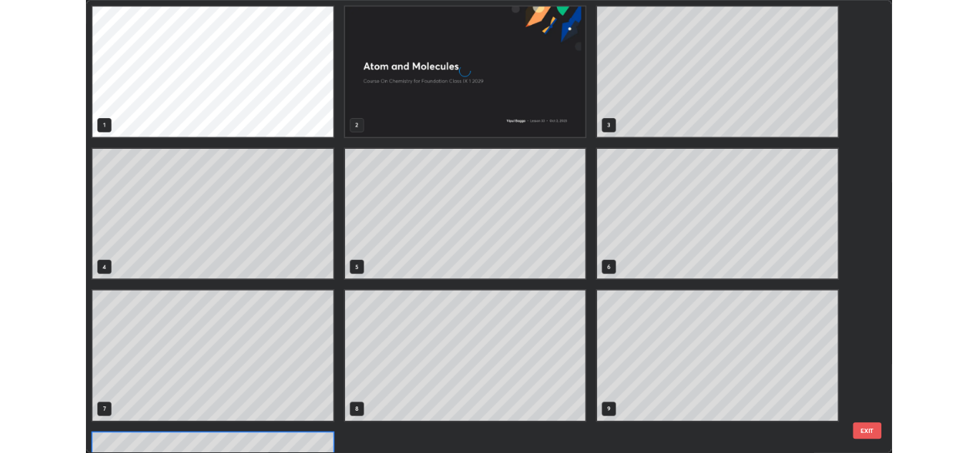
scroll to position [544, 969]
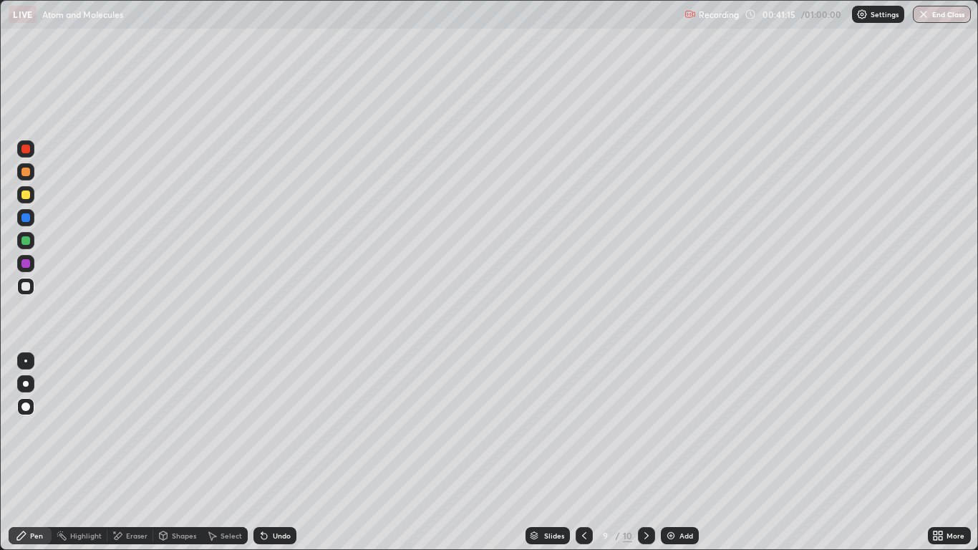
click at [641, 452] on icon at bounding box center [646, 535] width 11 height 11
click at [24, 173] on div at bounding box center [25, 172] width 9 height 9
click at [20, 281] on div at bounding box center [25, 286] width 17 height 17
click at [23, 286] on div at bounding box center [25, 286] width 9 height 9
click at [25, 286] on div at bounding box center [25, 286] width 9 height 9
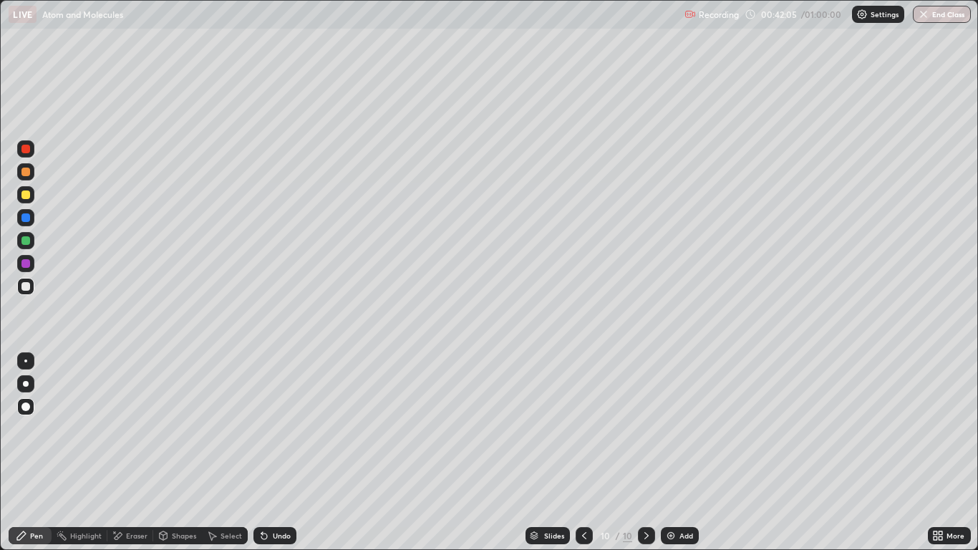
click at [26, 290] on div at bounding box center [25, 286] width 9 height 9
click at [676, 452] on div "Add" at bounding box center [680, 535] width 38 height 17
click at [26, 170] on div at bounding box center [25, 172] width 9 height 9
click at [27, 283] on div at bounding box center [25, 286] width 9 height 9
click at [582, 452] on icon at bounding box center [583, 535] width 11 height 11
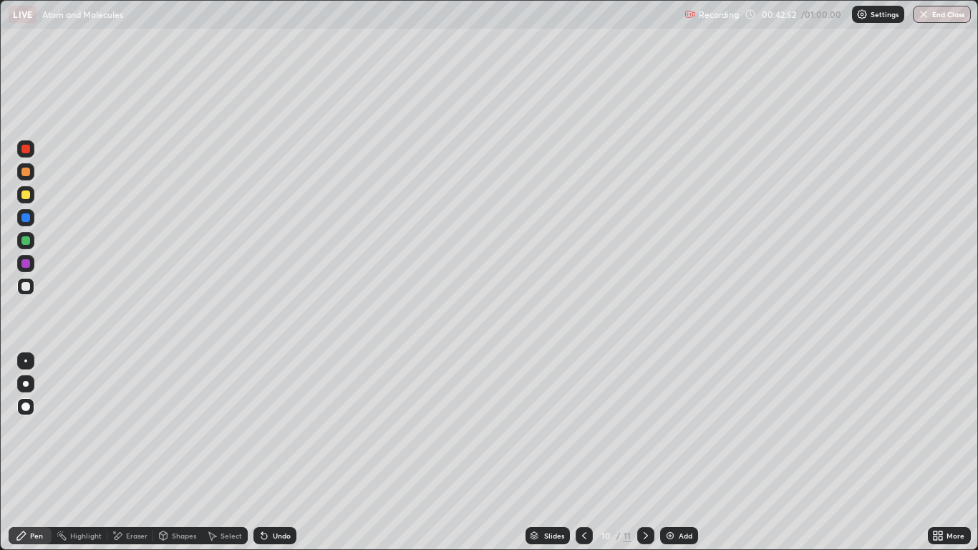
click at [644, 452] on icon at bounding box center [645, 535] width 11 height 11
click at [26, 217] on div at bounding box center [25, 217] width 9 height 9
click at [24, 286] on div at bounding box center [25, 286] width 9 height 9
click at [22, 194] on div at bounding box center [25, 194] width 9 height 9
click at [22, 238] on div at bounding box center [25, 240] width 9 height 9
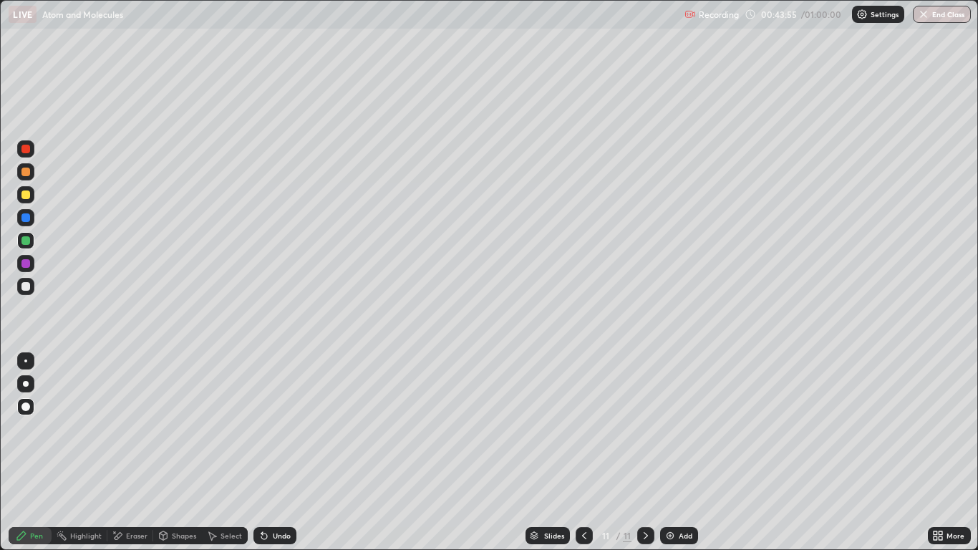
click at [24, 218] on div at bounding box center [25, 217] width 9 height 9
click at [585, 452] on icon at bounding box center [583, 535] width 11 height 11
click at [645, 452] on icon at bounding box center [645, 535] width 11 height 11
click at [583, 452] on icon at bounding box center [583, 535] width 11 height 11
click at [590, 452] on div at bounding box center [584, 535] width 17 height 17
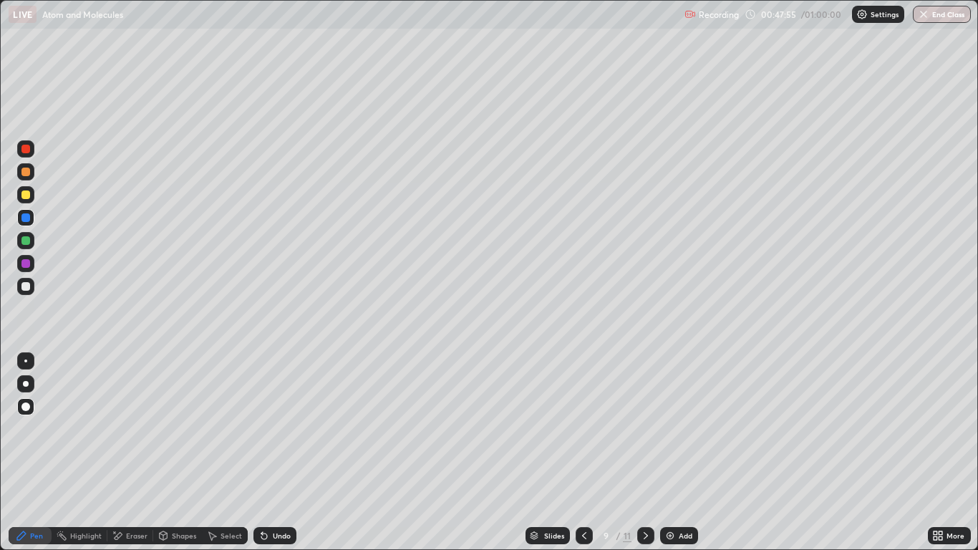
click at [639, 452] on div at bounding box center [645, 535] width 17 height 17
click at [646, 452] on icon at bounding box center [646, 535] width 4 height 7
click at [645, 452] on icon at bounding box center [645, 535] width 11 height 11
click at [671, 452] on img at bounding box center [669, 535] width 11 height 11
click at [28, 195] on div at bounding box center [25, 194] width 9 height 9
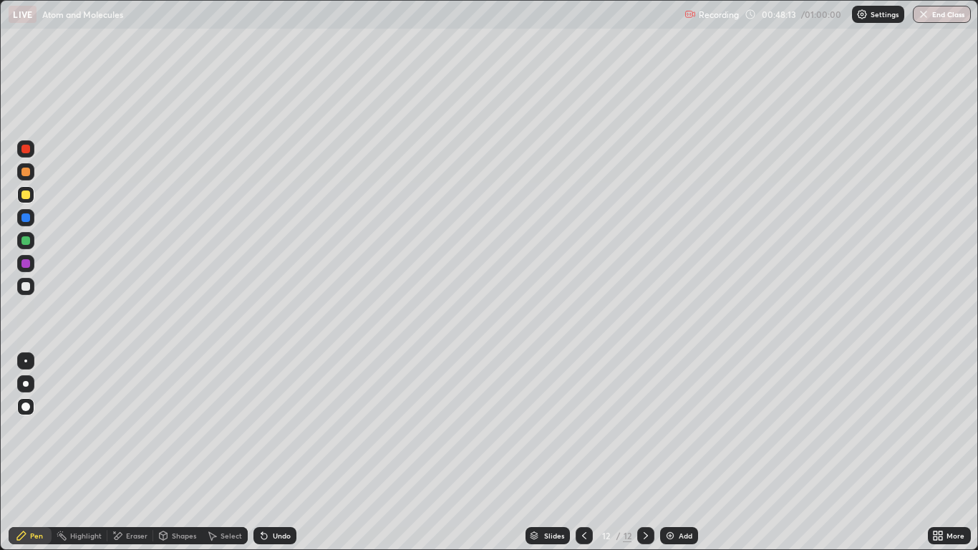
click at [583, 452] on icon at bounding box center [583, 535] width 11 height 11
click at [638, 452] on div at bounding box center [645, 535] width 17 height 17
click at [280, 452] on div "Undo" at bounding box center [282, 535] width 18 height 7
click at [282, 452] on div "Undo" at bounding box center [282, 535] width 18 height 7
click at [281, 452] on div "Undo" at bounding box center [282, 535] width 18 height 7
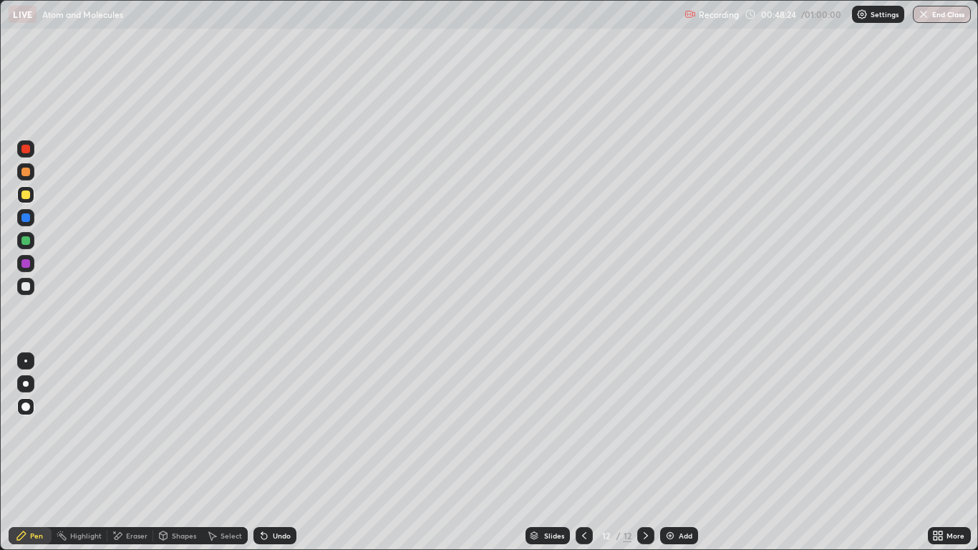
click at [276, 452] on div "Undo" at bounding box center [282, 535] width 18 height 7
click at [278, 452] on div "Undo" at bounding box center [282, 535] width 18 height 7
click at [277, 452] on div "Undo" at bounding box center [282, 535] width 18 height 7
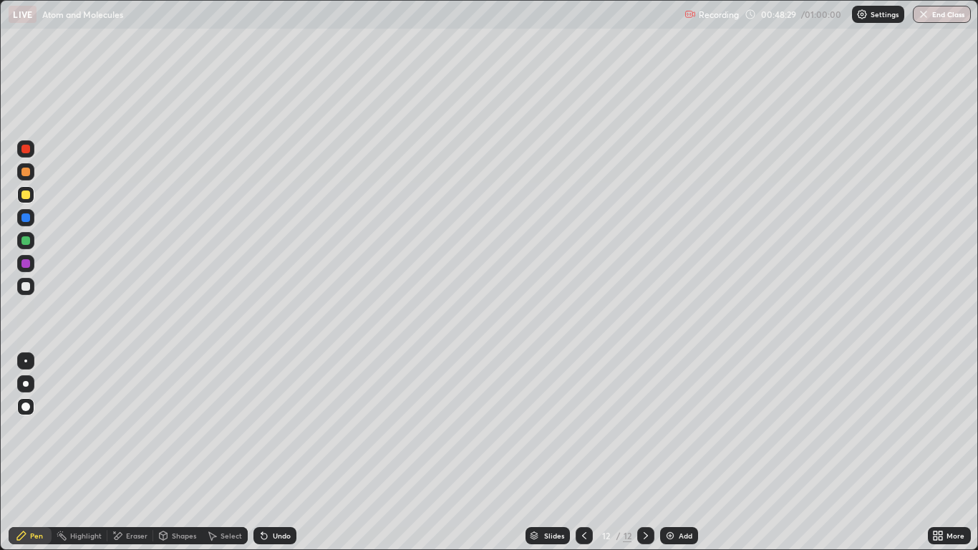
click at [273, 452] on div "Undo" at bounding box center [282, 535] width 18 height 7
click at [26, 193] on div at bounding box center [25, 194] width 9 height 9
click at [34, 452] on div "Pen" at bounding box center [30, 535] width 43 height 17
click at [27, 286] on div at bounding box center [25, 286] width 9 height 9
click at [33, 452] on div "Pen" at bounding box center [30, 535] width 43 height 29
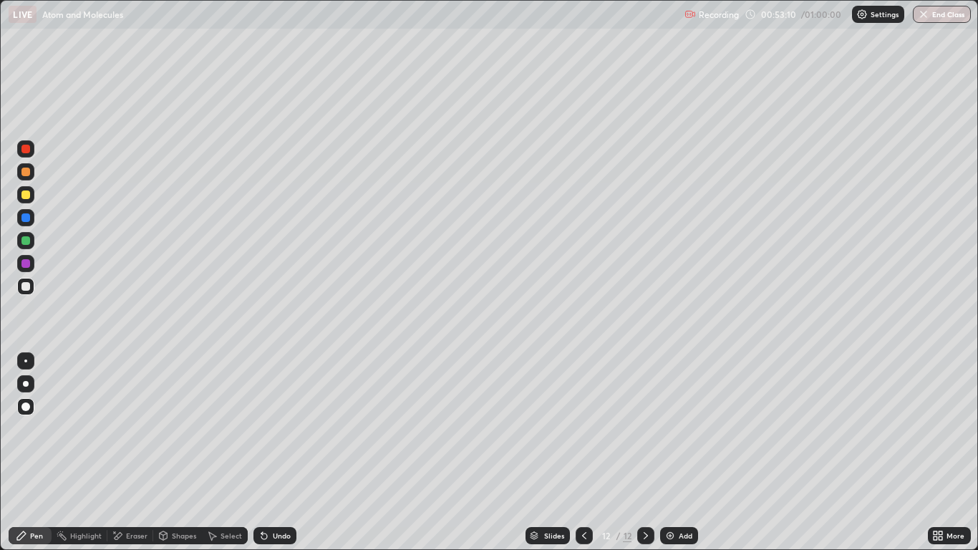
click at [931, 17] on button "End Class" at bounding box center [942, 14] width 58 height 17
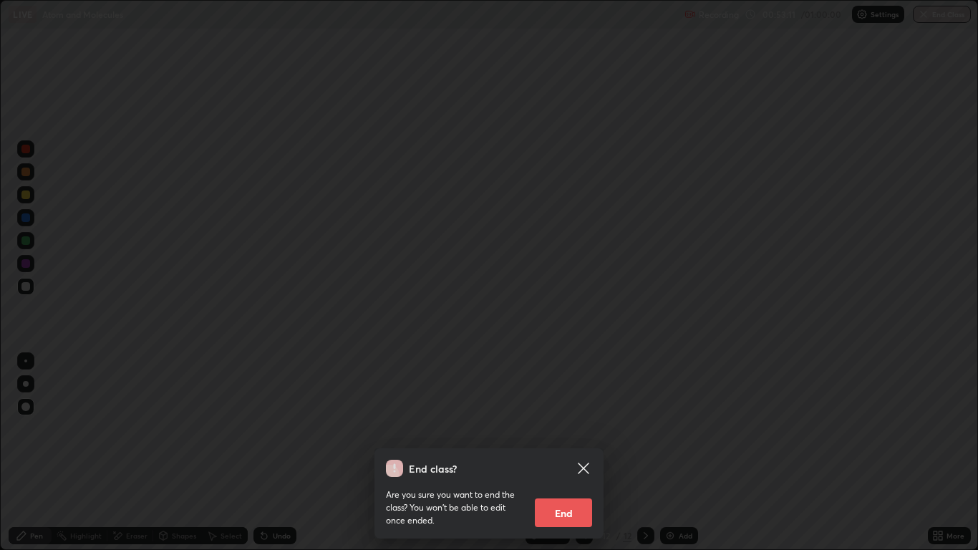
click at [556, 452] on button "End" at bounding box center [563, 512] width 57 height 29
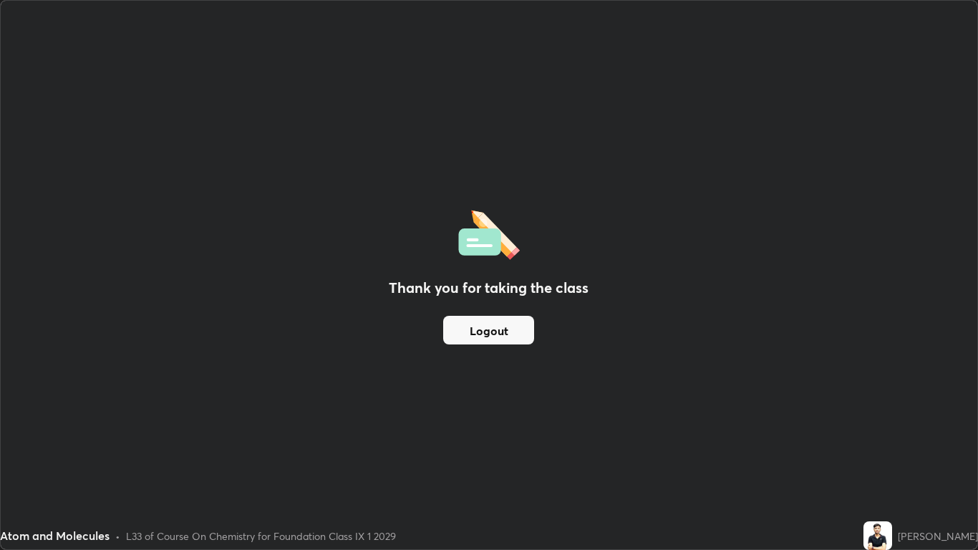
click at [478, 325] on button "Logout" at bounding box center [488, 330] width 91 height 29
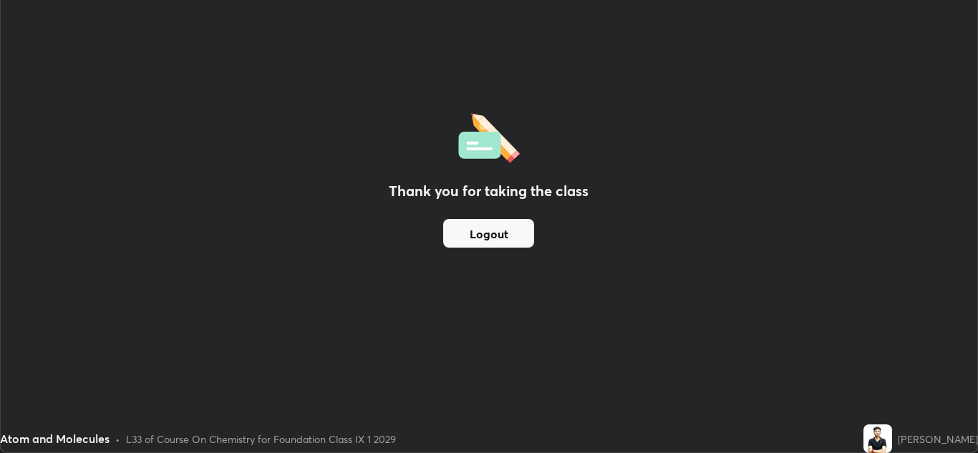
scroll to position [71139, 70614]
